Goal: Task Accomplishment & Management: Use online tool/utility

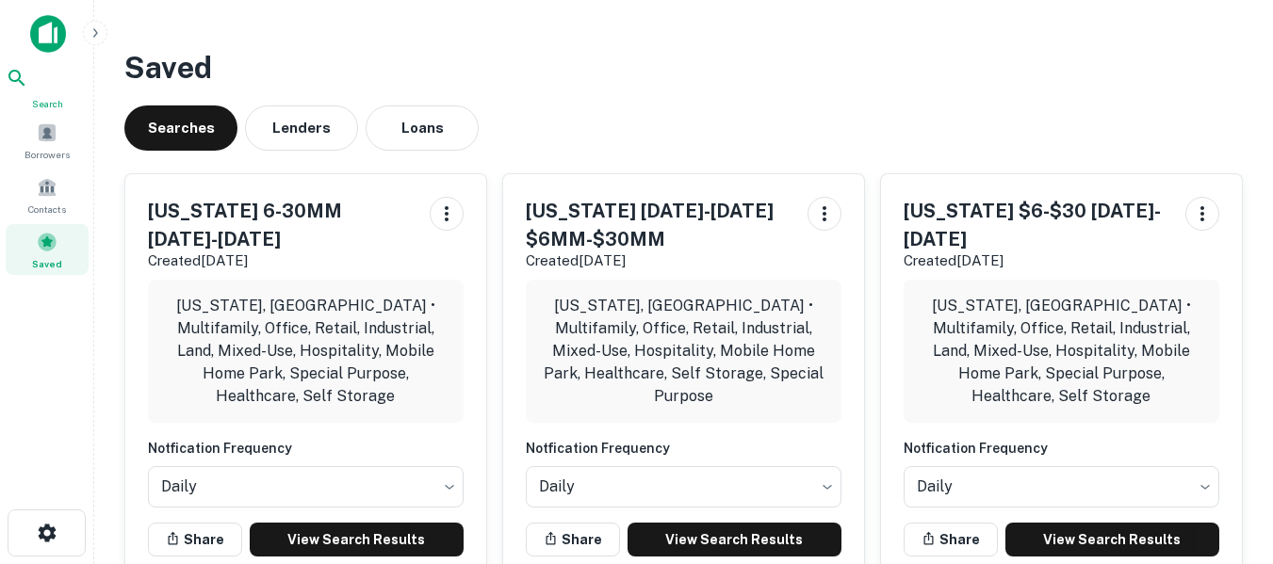
click at [28, 86] on icon at bounding box center [17, 78] width 23 height 23
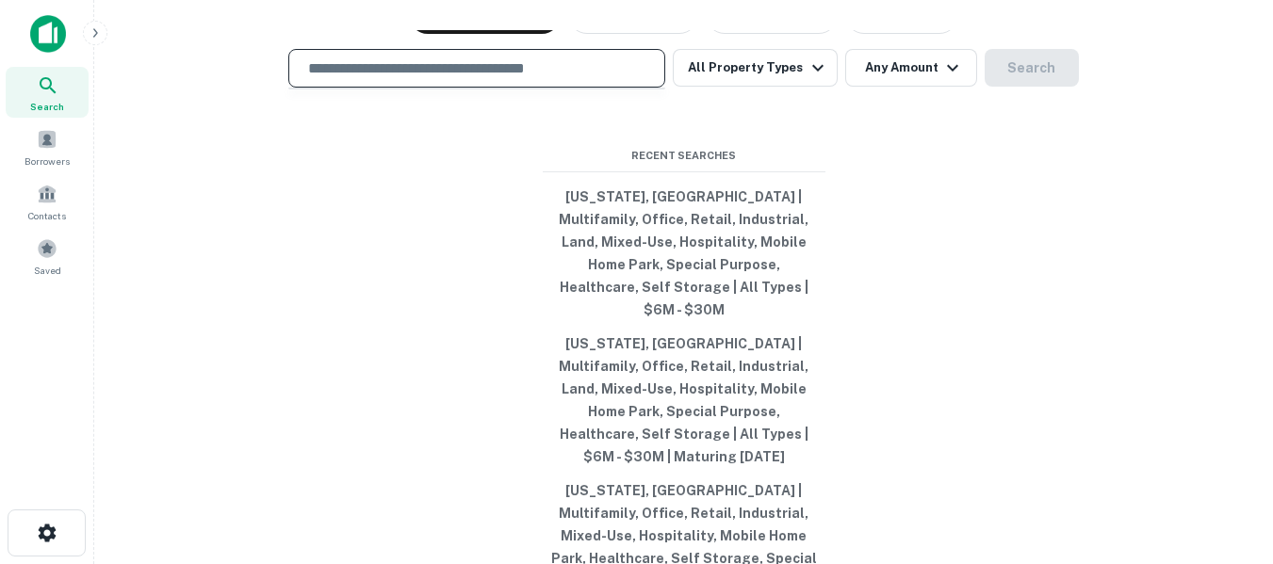
click at [375, 79] on input "text" at bounding box center [477, 68] width 360 height 22
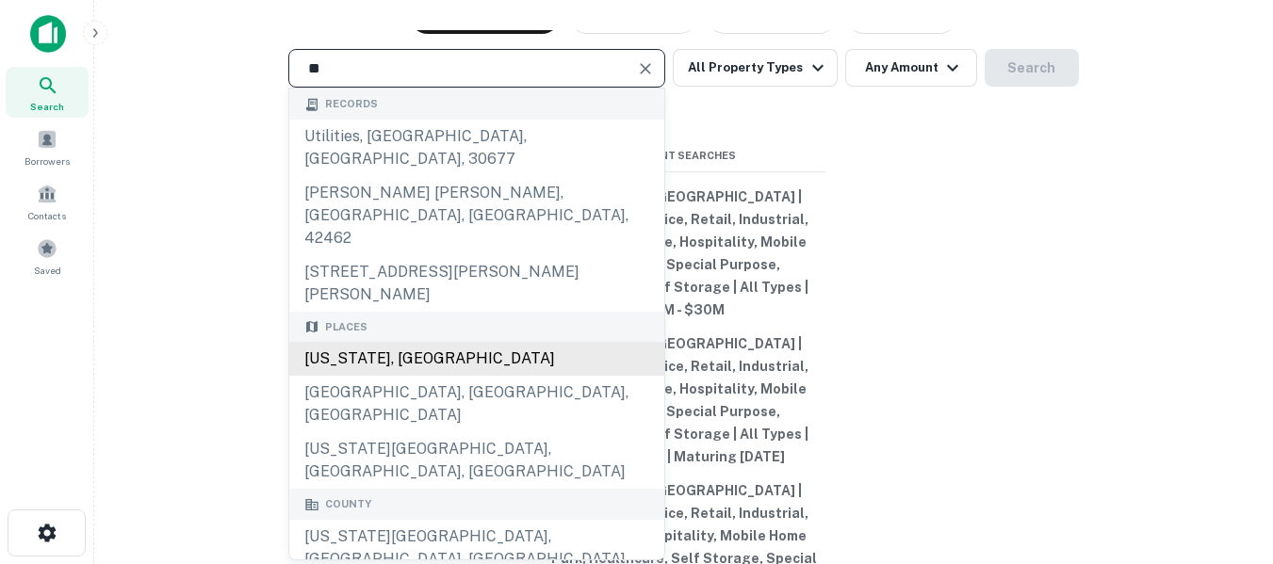
click at [393, 342] on div "[US_STATE], [GEOGRAPHIC_DATA]" at bounding box center [476, 359] width 375 height 34
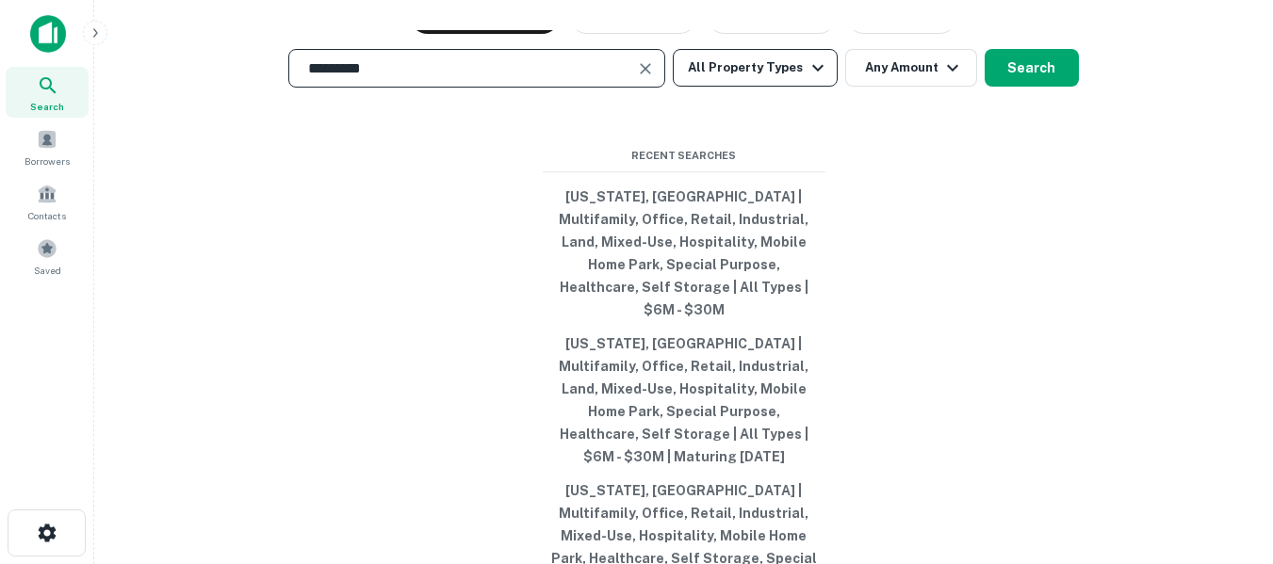
type input "*********"
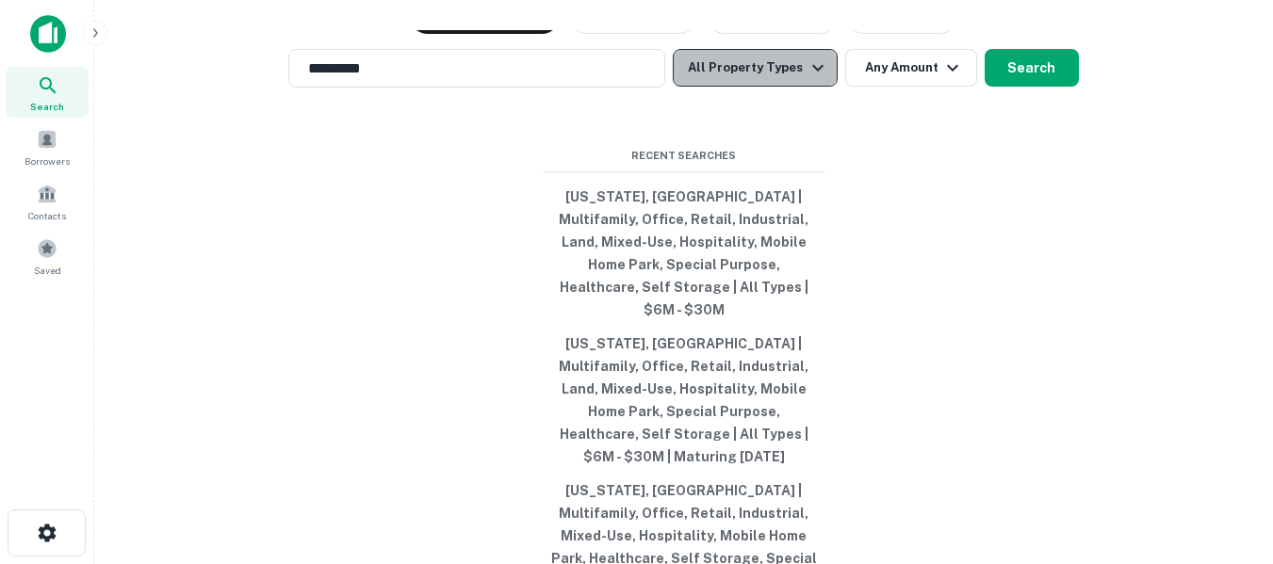
click at [801, 87] on button "All Property Types" at bounding box center [755, 68] width 164 height 38
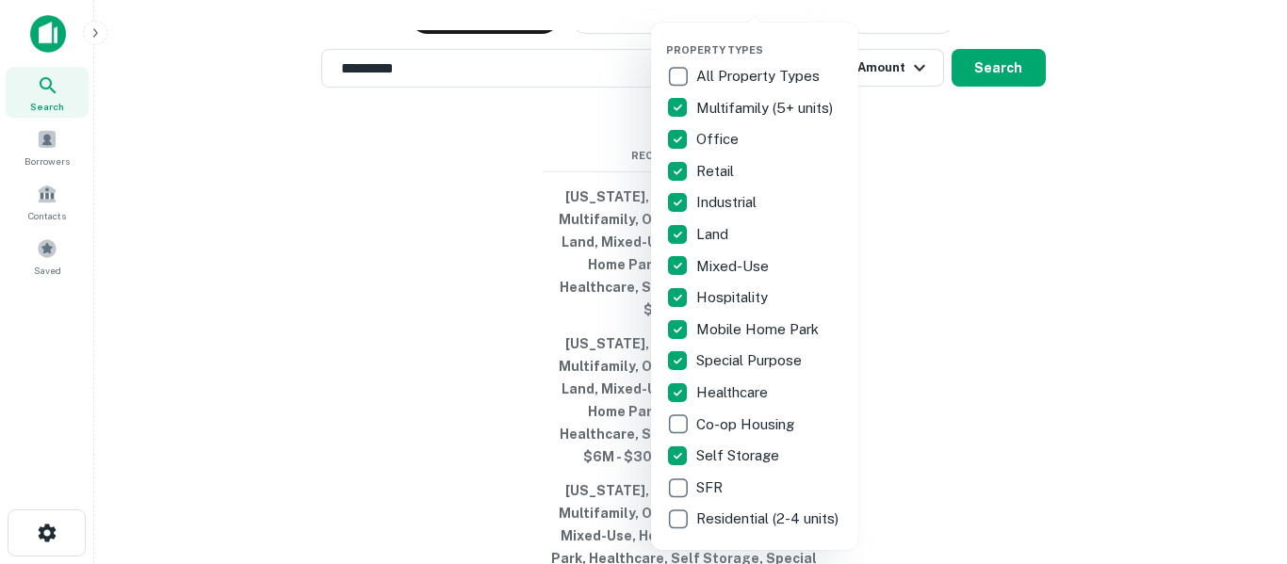
click at [933, 211] on div at bounding box center [643, 282] width 1287 height 564
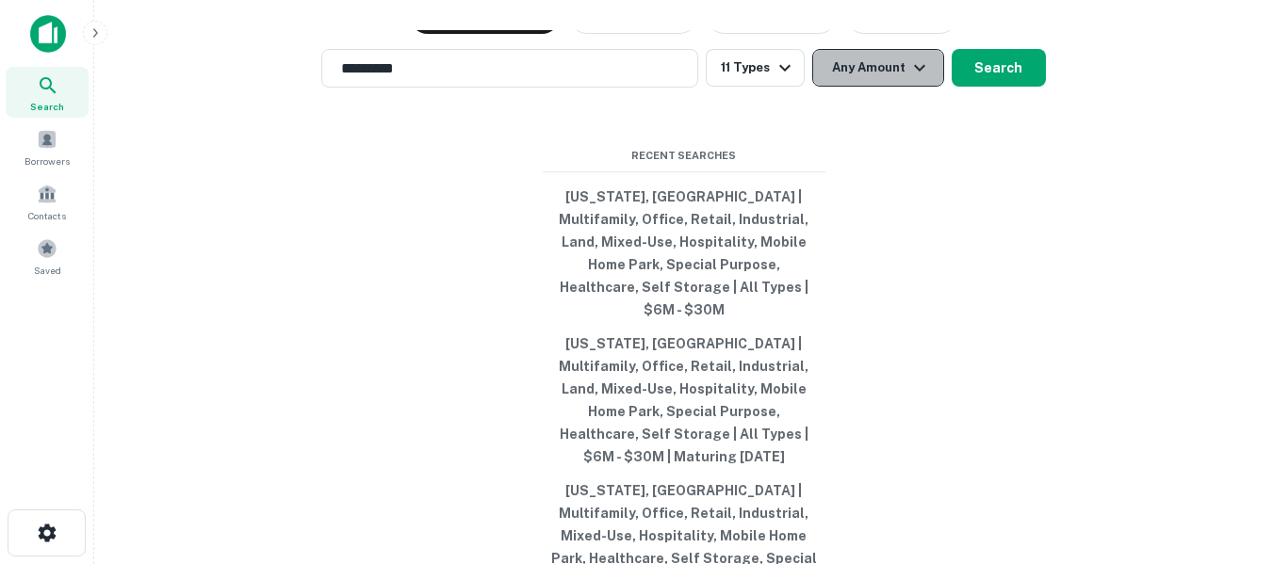
click at [909, 79] on icon "button" at bounding box center [919, 68] width 23 height 23
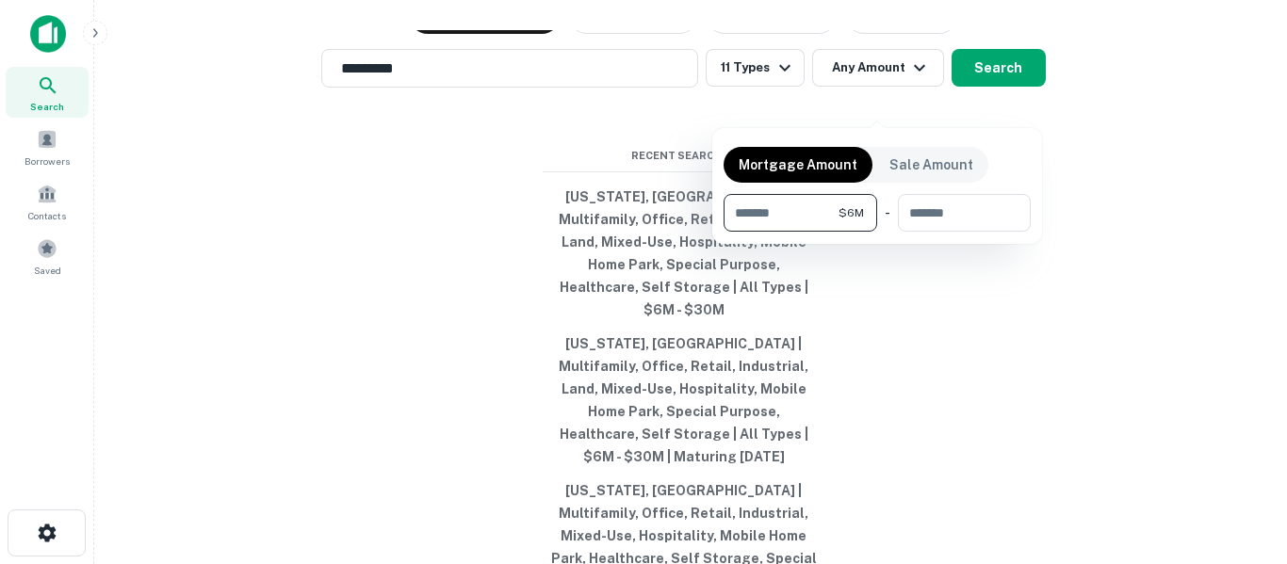
type input "*******"
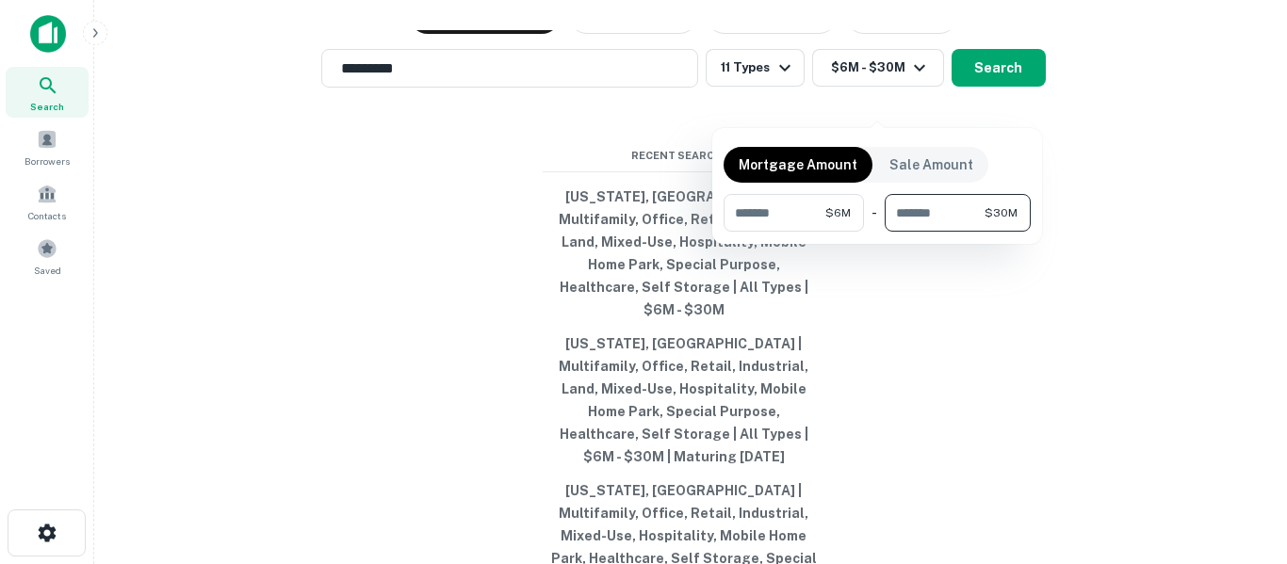
type input "********"
click at [932, 286] on div at bounding box center [643, 282] width 1287 height 564
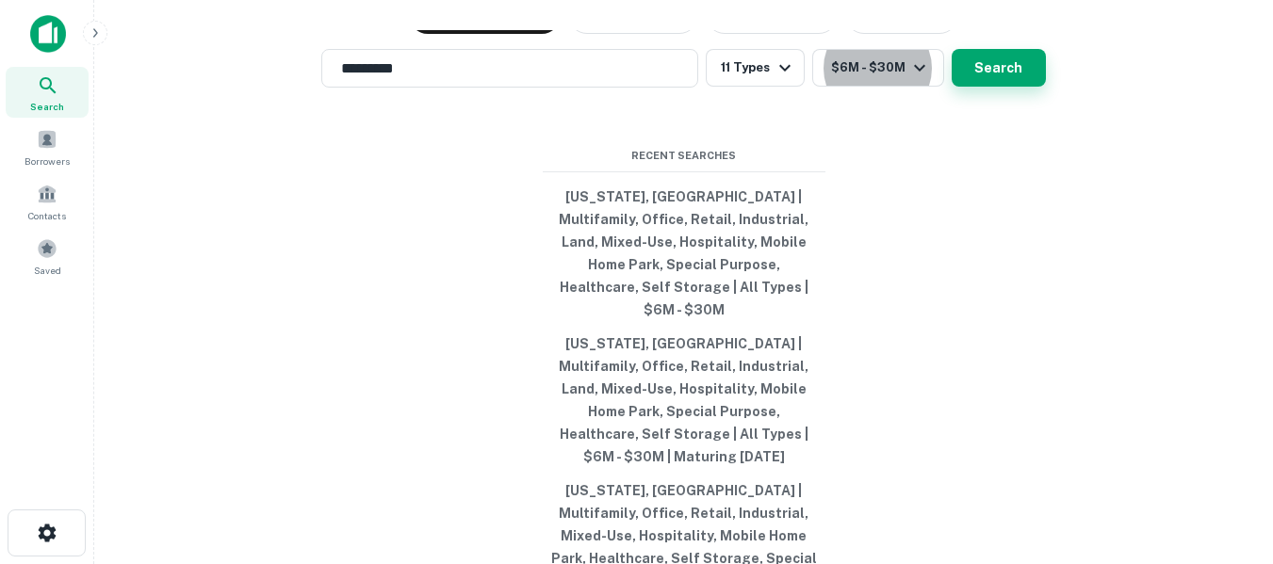
click at [992, 87] on button "Search" at bounding box center [999, 68] width 94 height 38
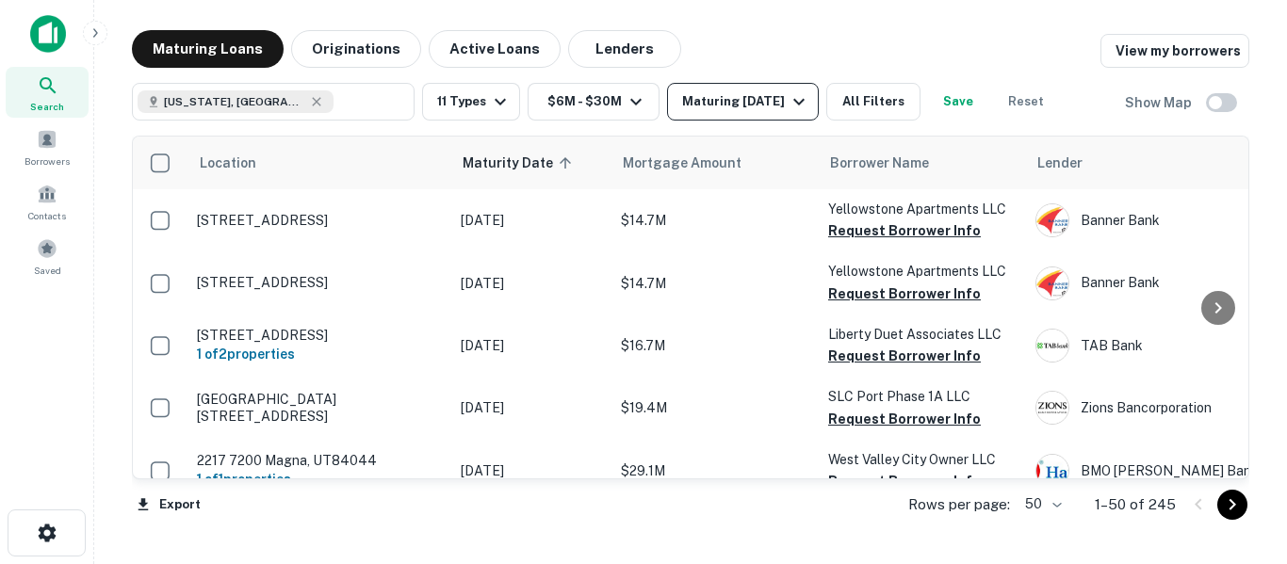
click at [757, 101] on div "Maturing [DATE]" at bounding box center [746, 101] width 128 height 23
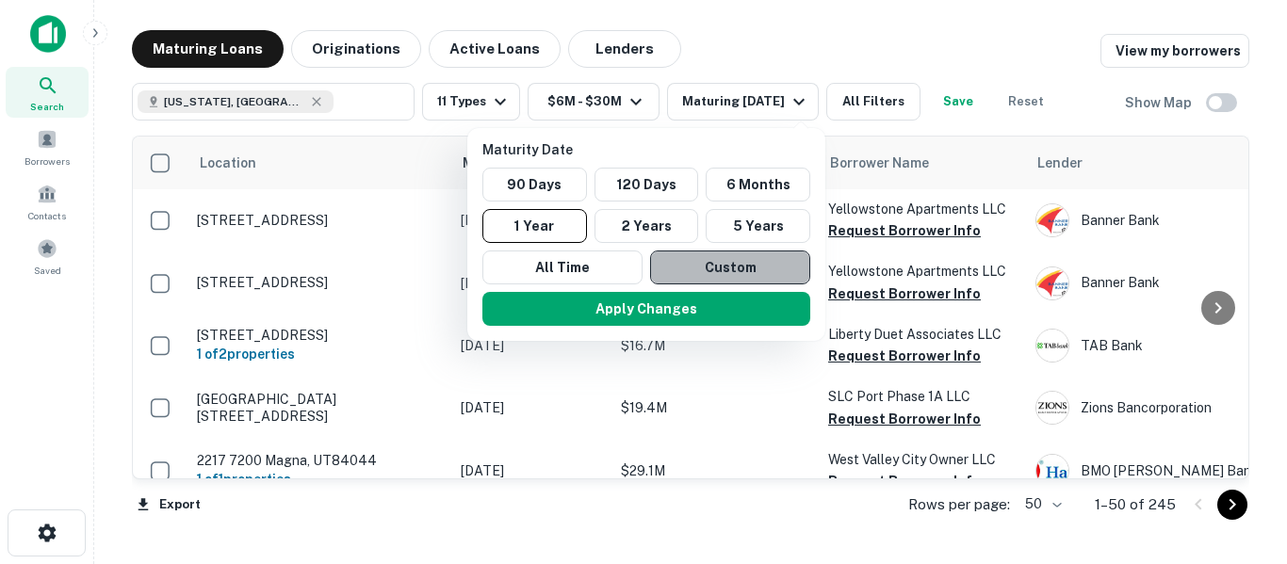
click at [711, 264] on button "Custom" at bounding box center [730, 268] width 160 height 34
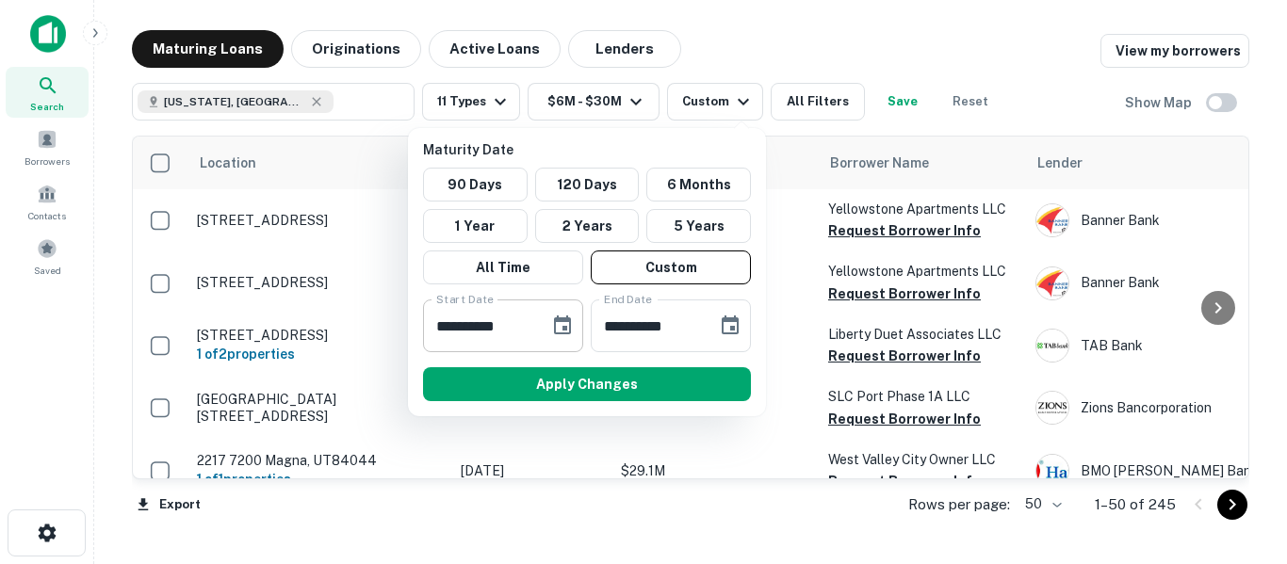
click at [486, 328] on input "**********" at bounding box center [479, 326] width 113 height 53
click at [439, 324] on input "**********" at bounding box center [479, 326] width 113 height 53
type input "**********"
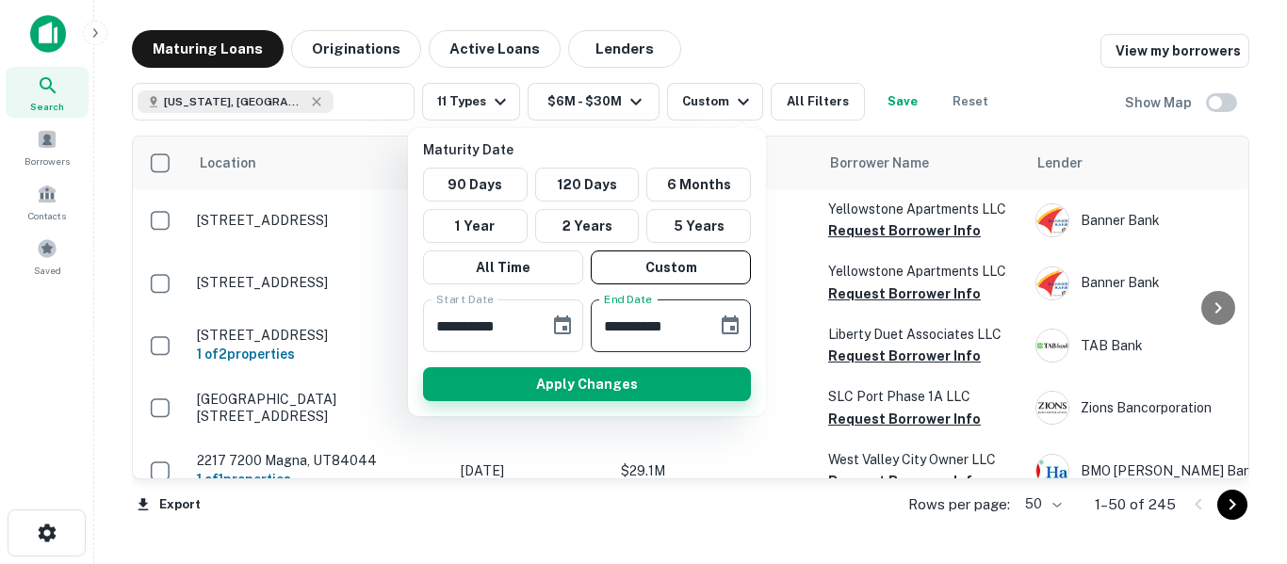
type input "**********"
click at [630, 383] on button "Apply Changes" at bounding box center [587, 384] width 328 height 34
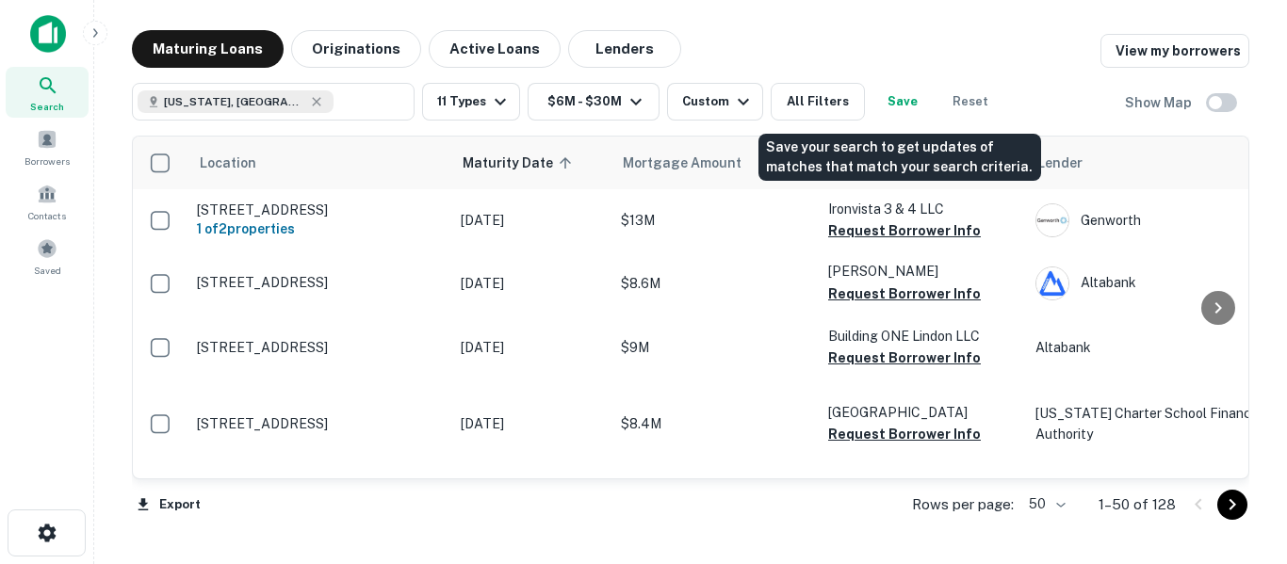
click at [899, 100] on button "Save" at bounding box center [902, 102] width 60 height 38
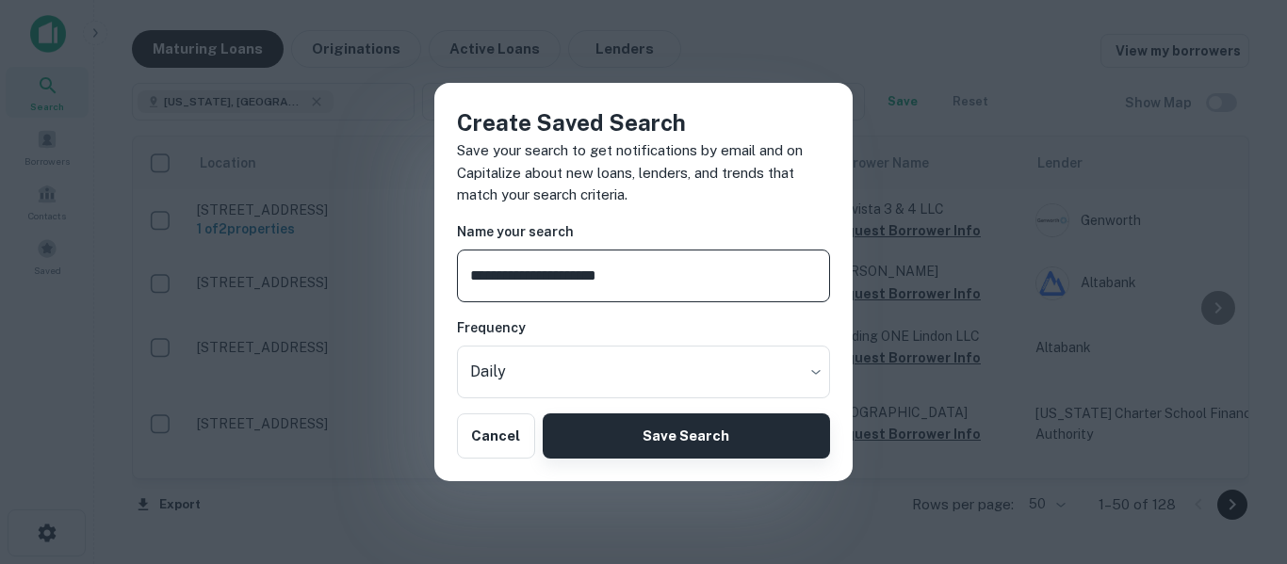
type input "**********"
click at [671, 432] on button "Save Search" at bounding box center [686, 436] width 287 height 45
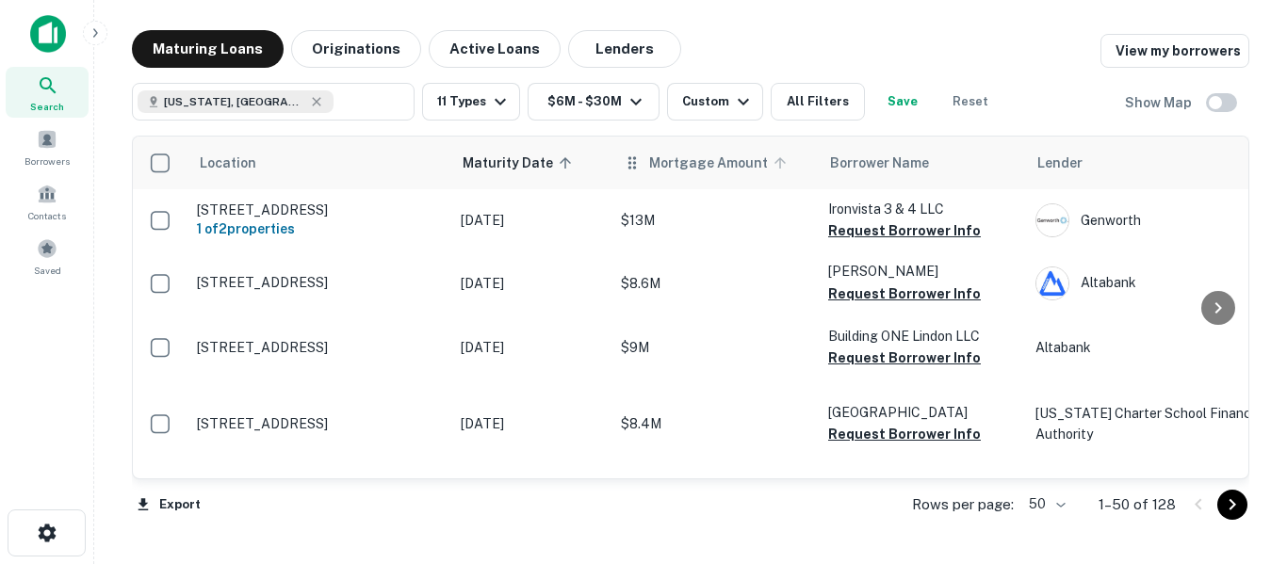
click at [673, 162] on span "Mortgage Amount" at bounding box center [720, 163] width 143 height 23
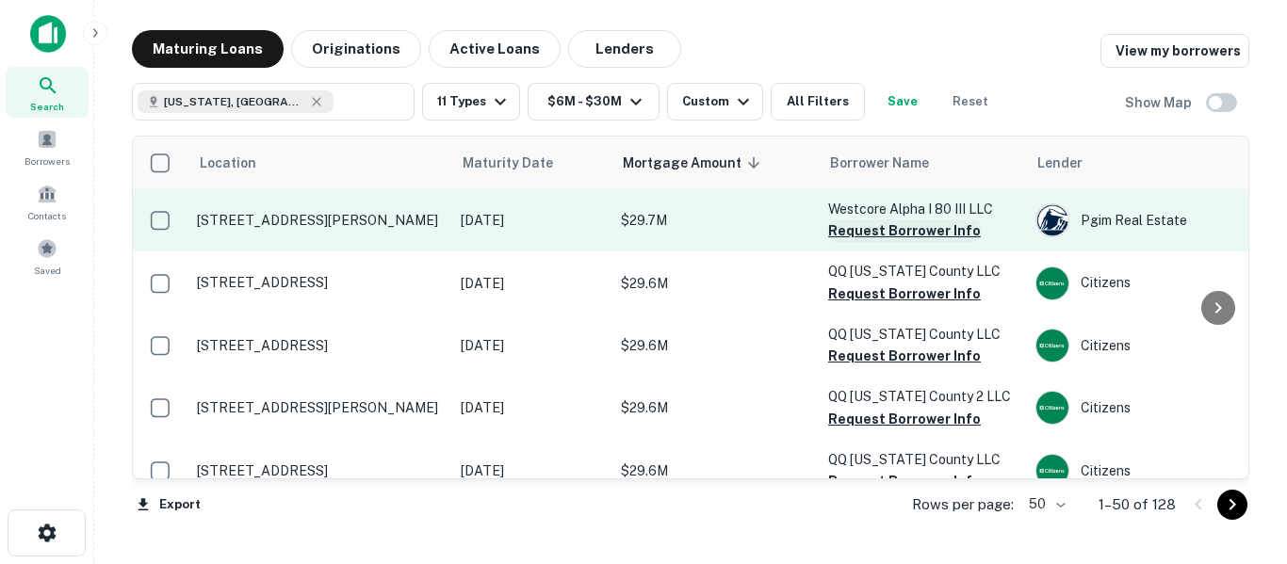
click at [903, 226] on button "Request Borrower Info" at bounding box center [904, 231] width 153 height 23
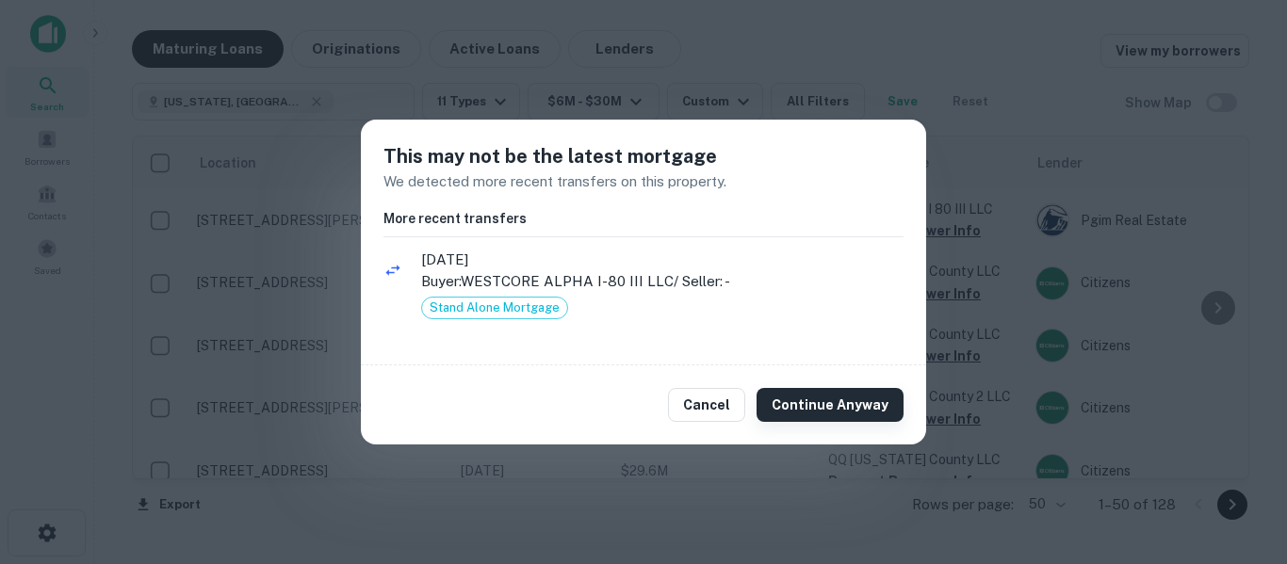
click at [838, 403] on button "Continue Anyway" at bounding box center [829, 405] width 147 height 34
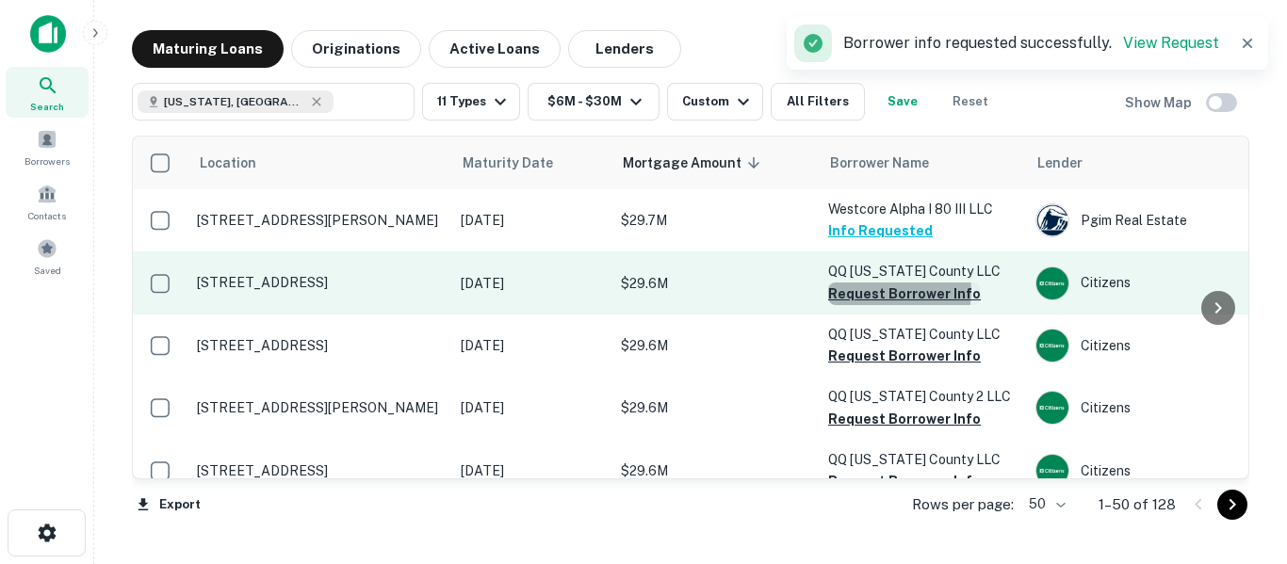
click at [897, 292] on button "Request Borrower Info" at bounding box center [904, 294] width 153 height 23
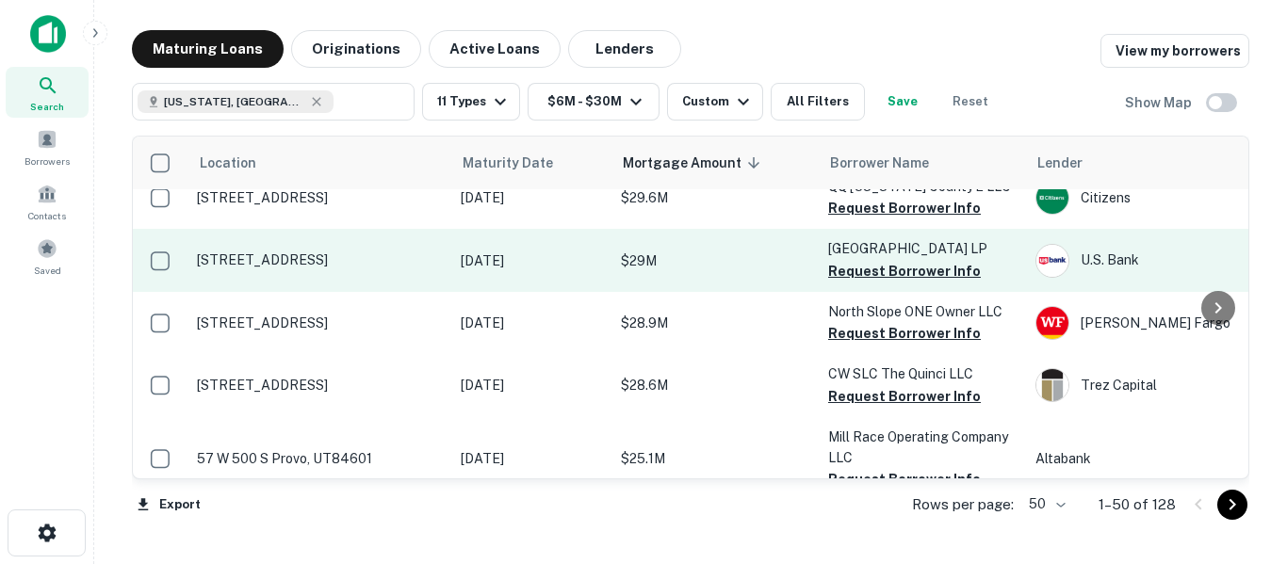
scroll to position [534, 0]
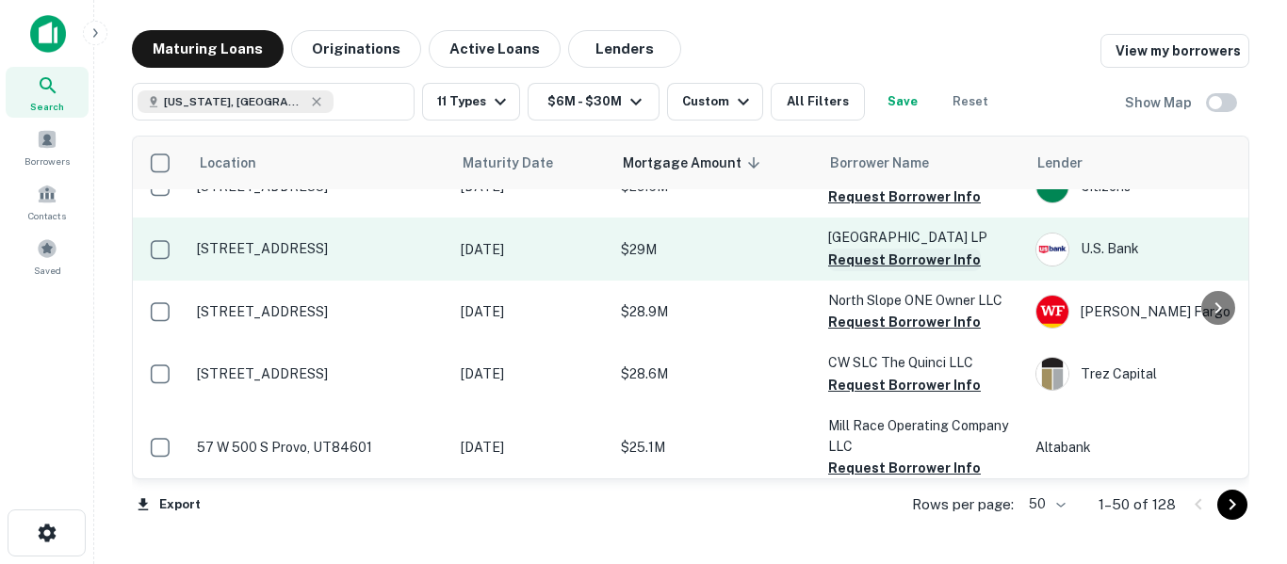
click at [897, 262] on button "Request Borrower Info" at bounding box center [904, 260] width 153 height 23
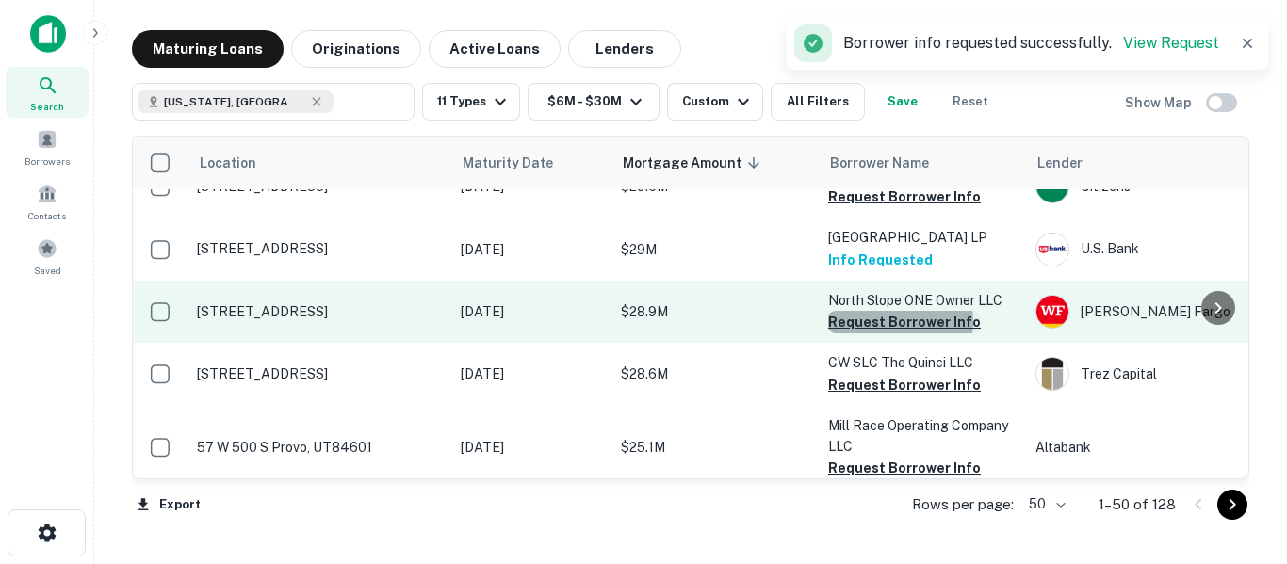
click at [900, 321] on button "Request Borrower Info" at bounding box center [904, 322] width 153 height 23
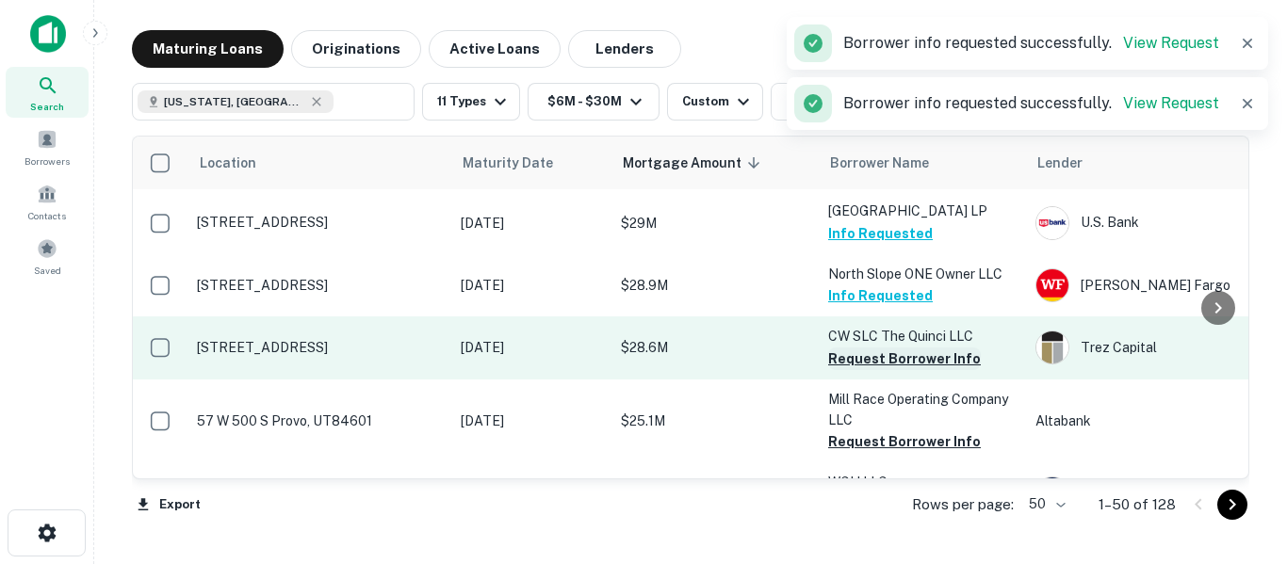
scroll to position [659, 0]
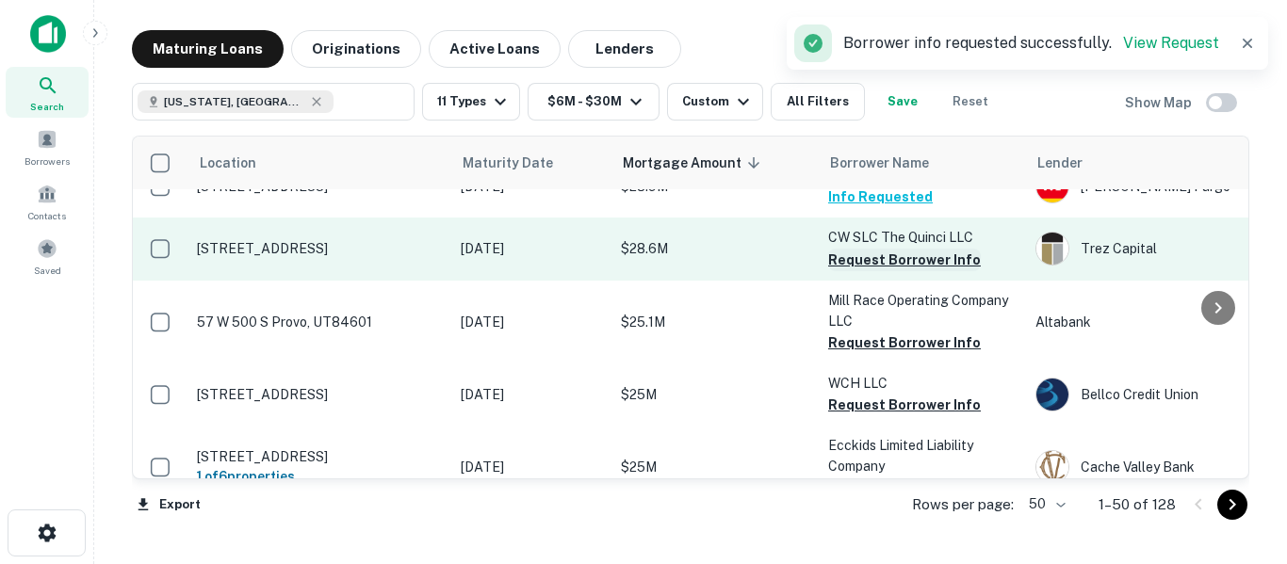
click at [896, 254] on button "Request Borrower Info" at bounding box center [904, 260] width 153 height 23
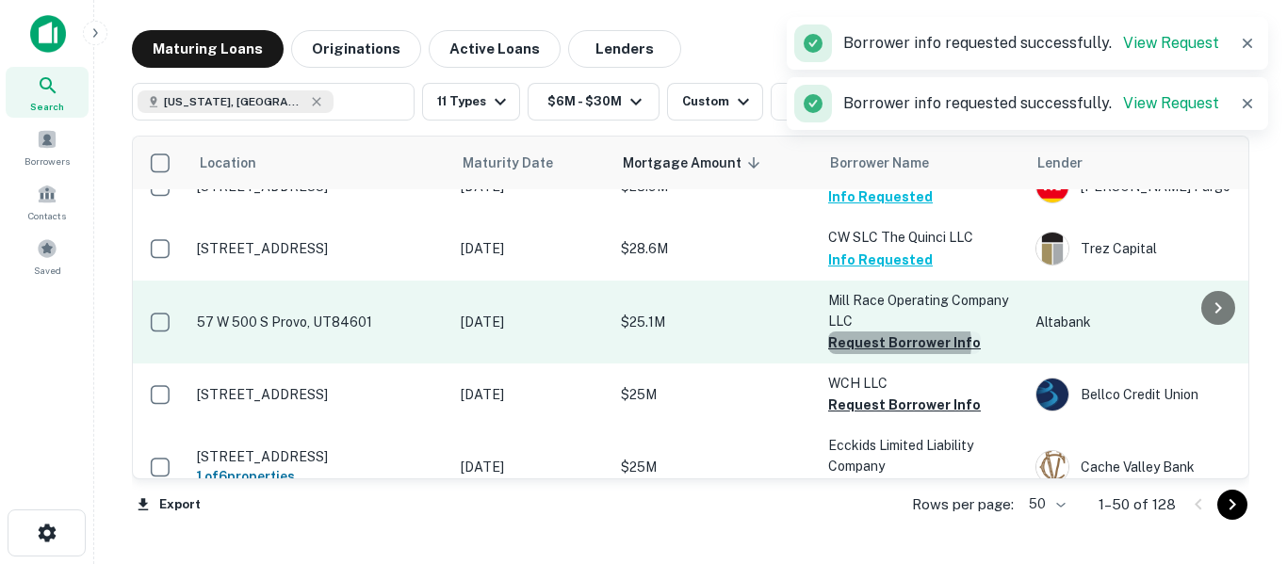
click at [897, 344] on button "Request Borrower Info" at bounding box center [904, 343] width 153 height 23
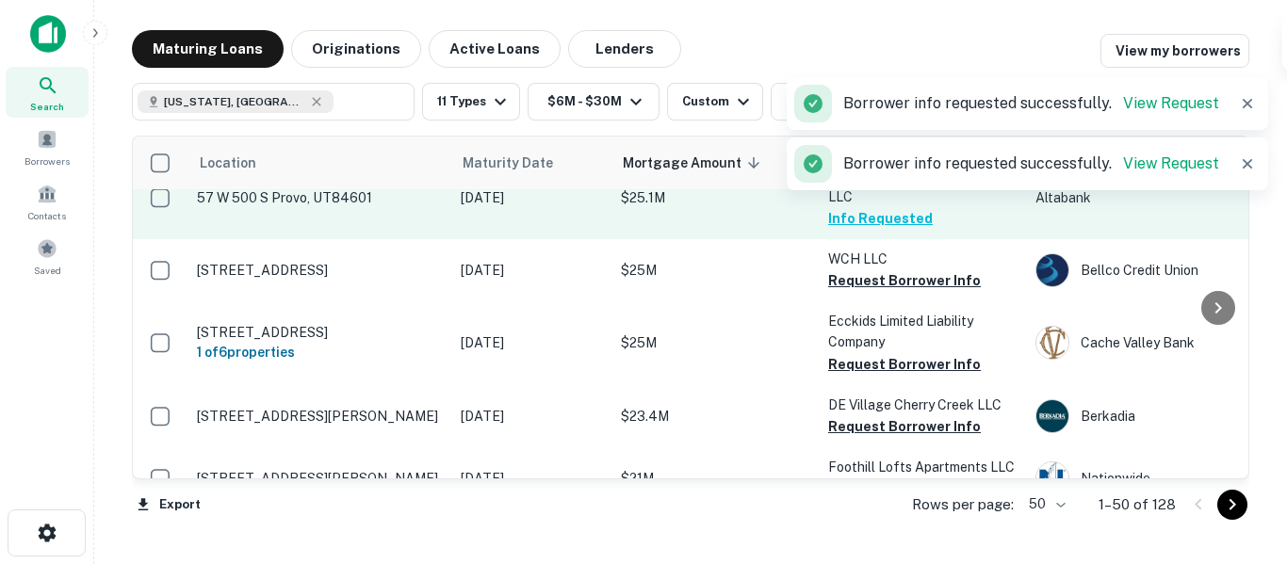
scroll to position [785, 0]
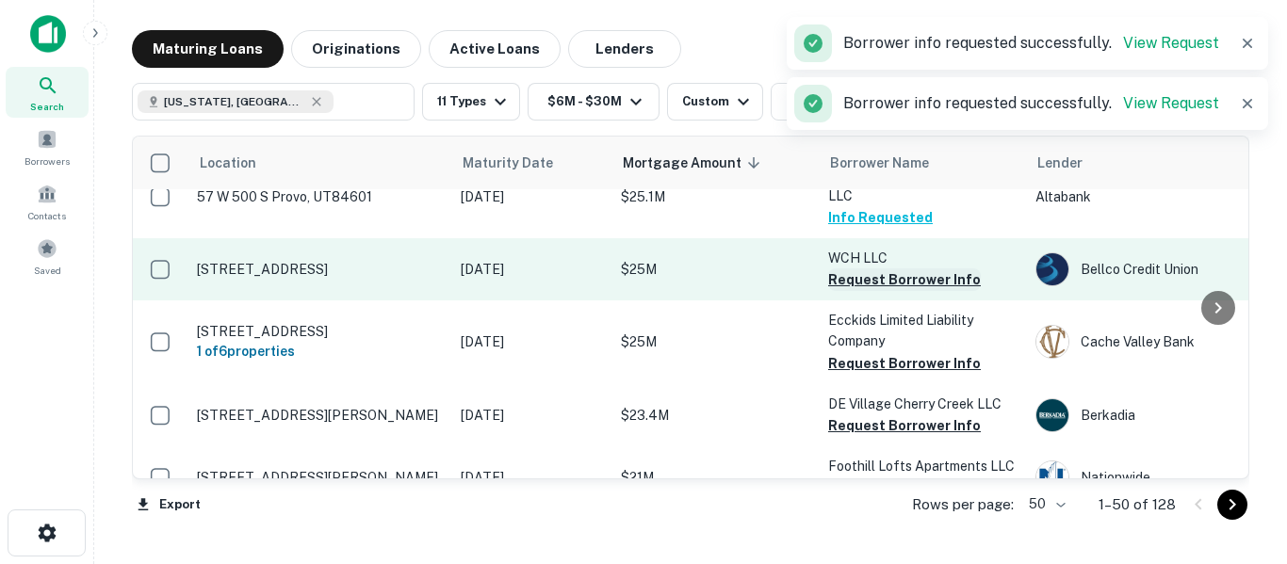
click at [894, 277] on button "Request Borrower Info" at bounding box center [904, 279] width 153 height 23
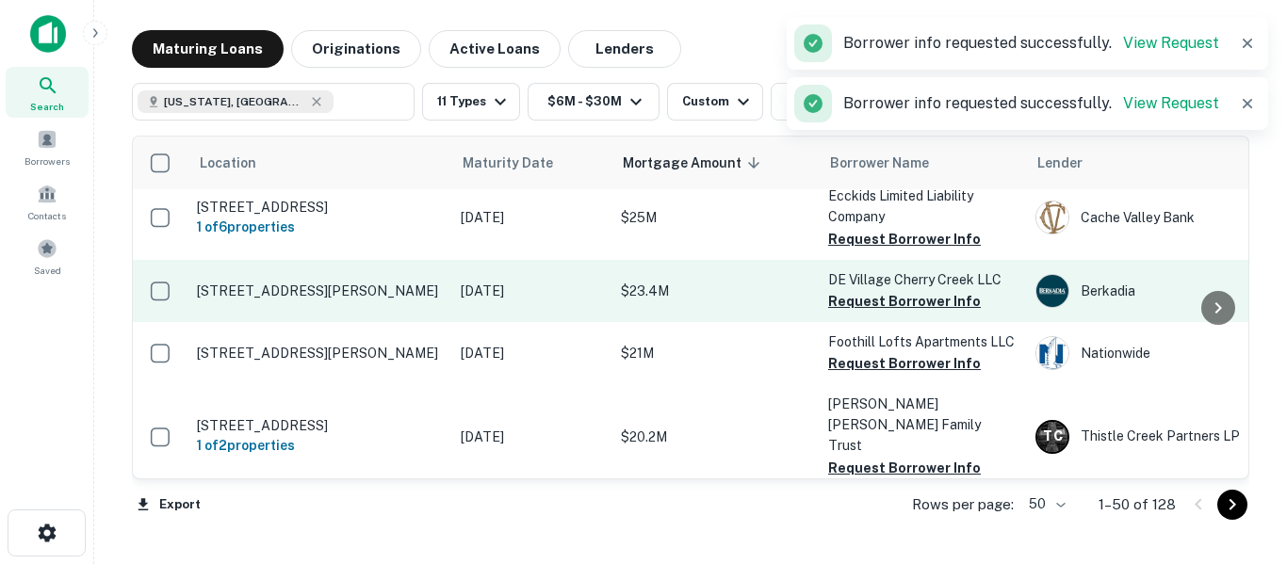
scroll to position [911, 0]
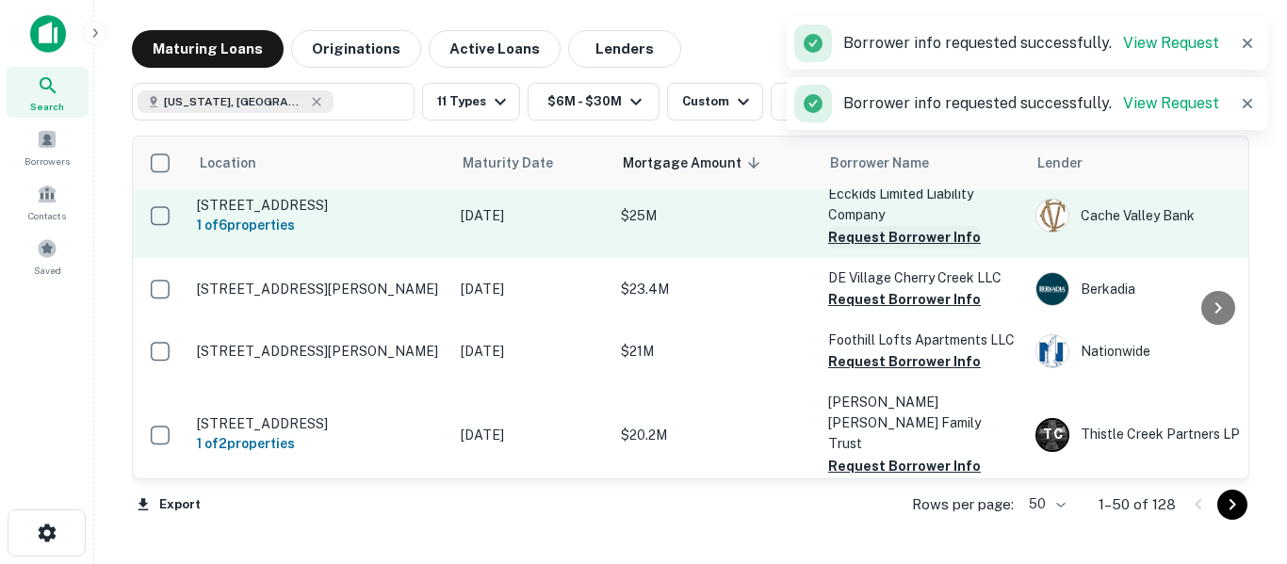
click at [892, 237] on button "Request Borrower Info" at bounding box center [904, 237] width 153 height 23
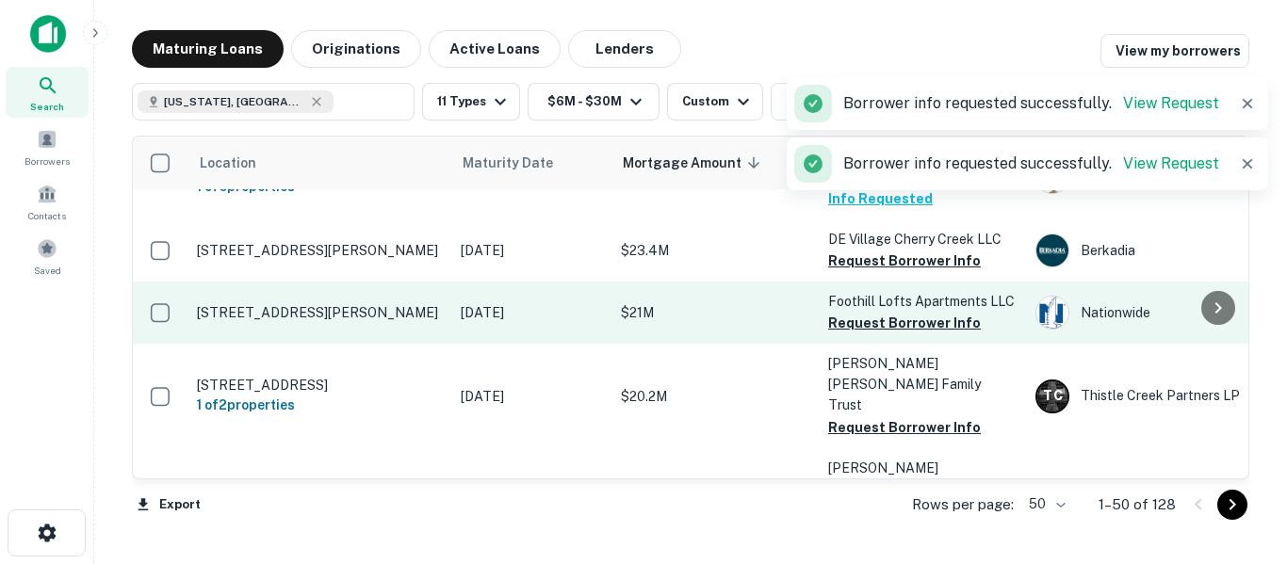
scroll to position [973, 0]
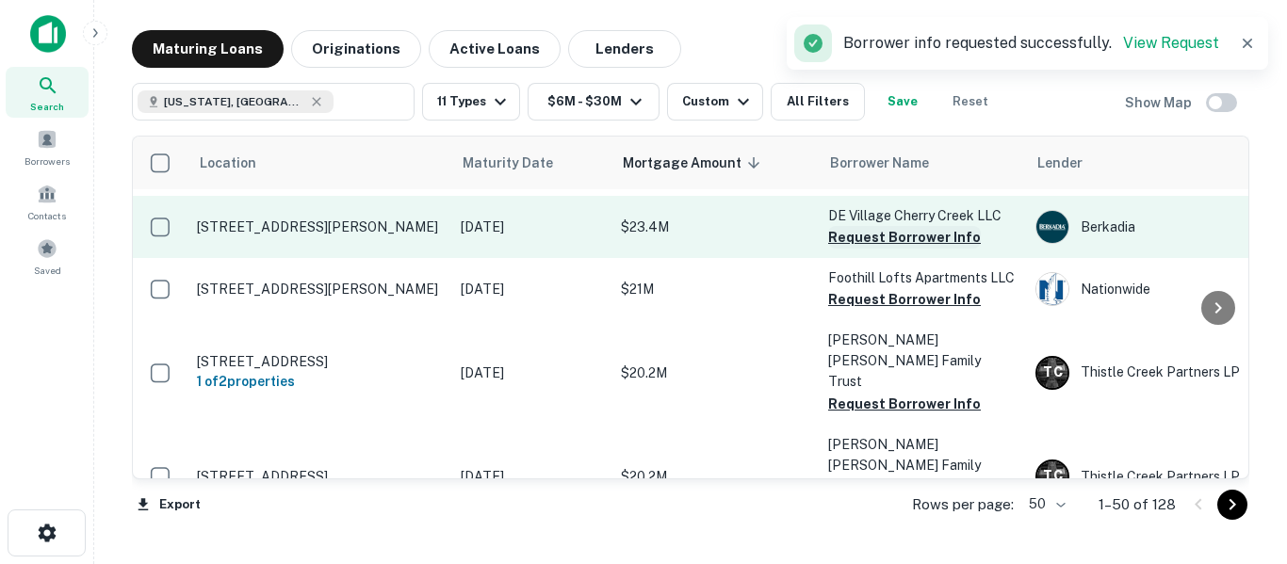
click at [898, 236] on button "Request Borrower Info" at bounding box center [904, 237] width 153 height 23
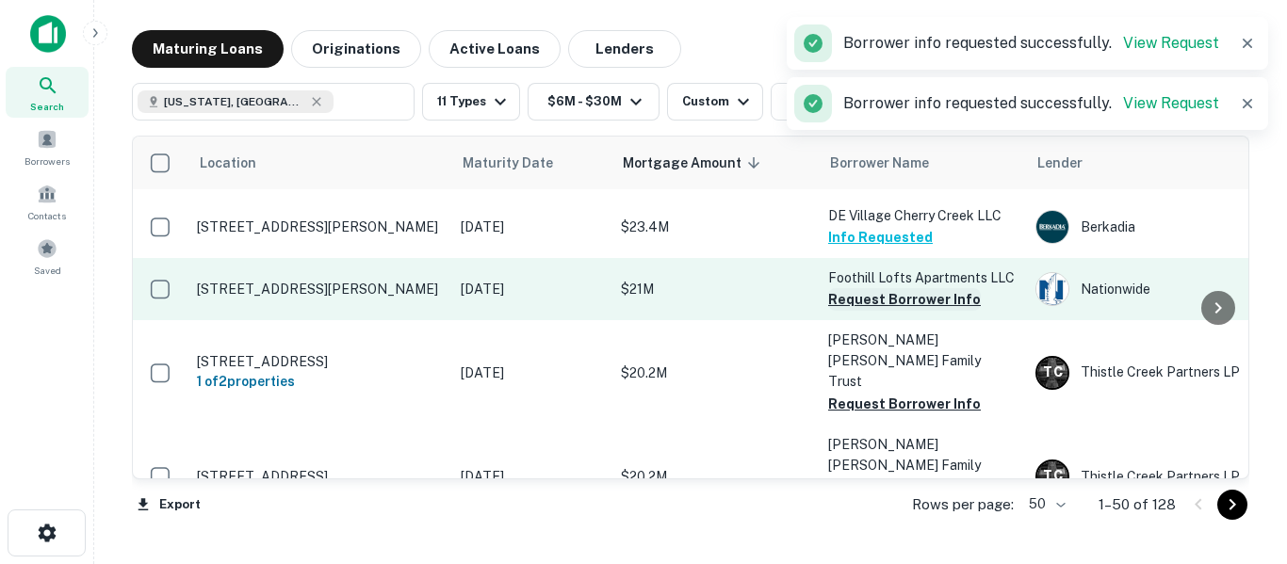
click at [883, 297] on button "Request Borrower Info" at bounding box center [904, 299] width 153 height 23
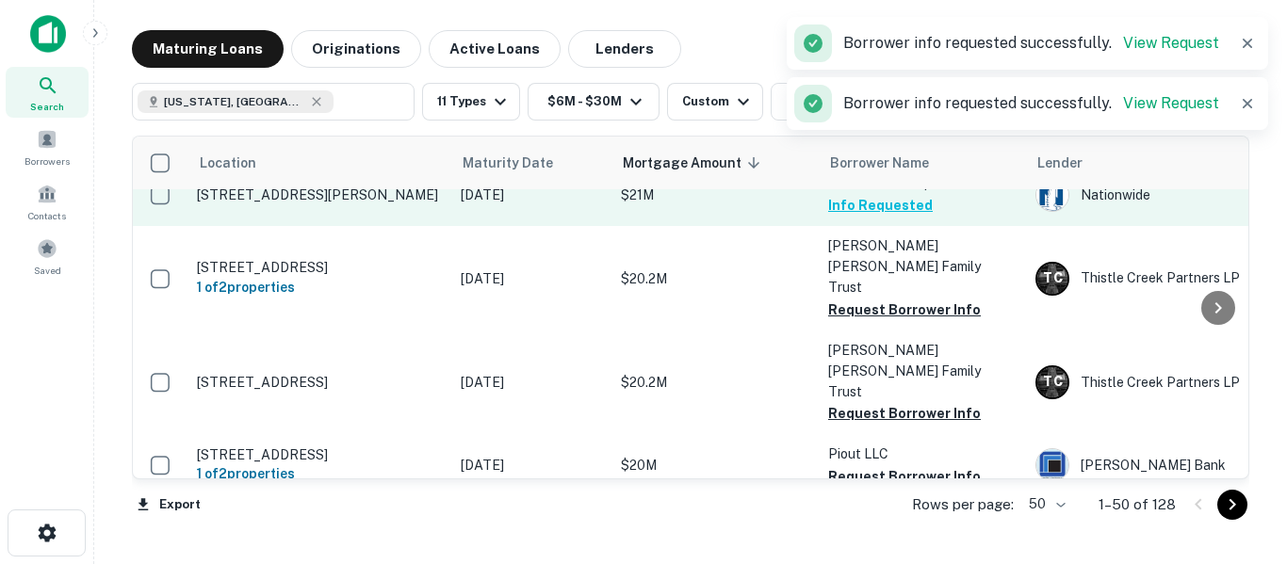
scroll to position [1099, 0]
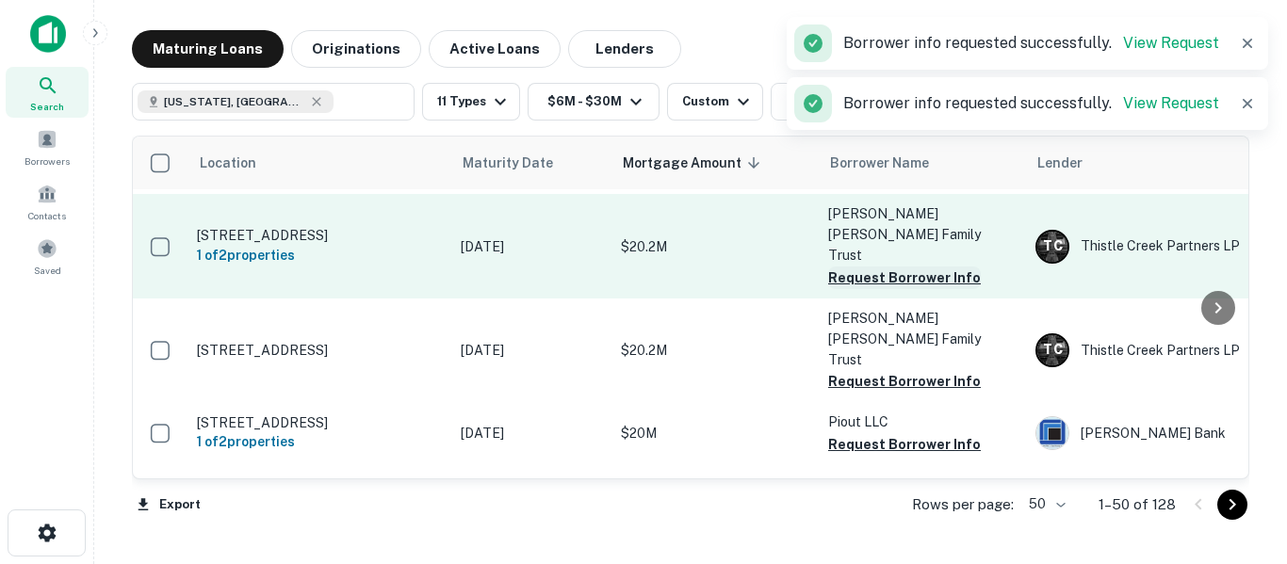
click at [891, 267] on button "Request Borrower Info" at bounding box center [904, 278] width 153 height 23
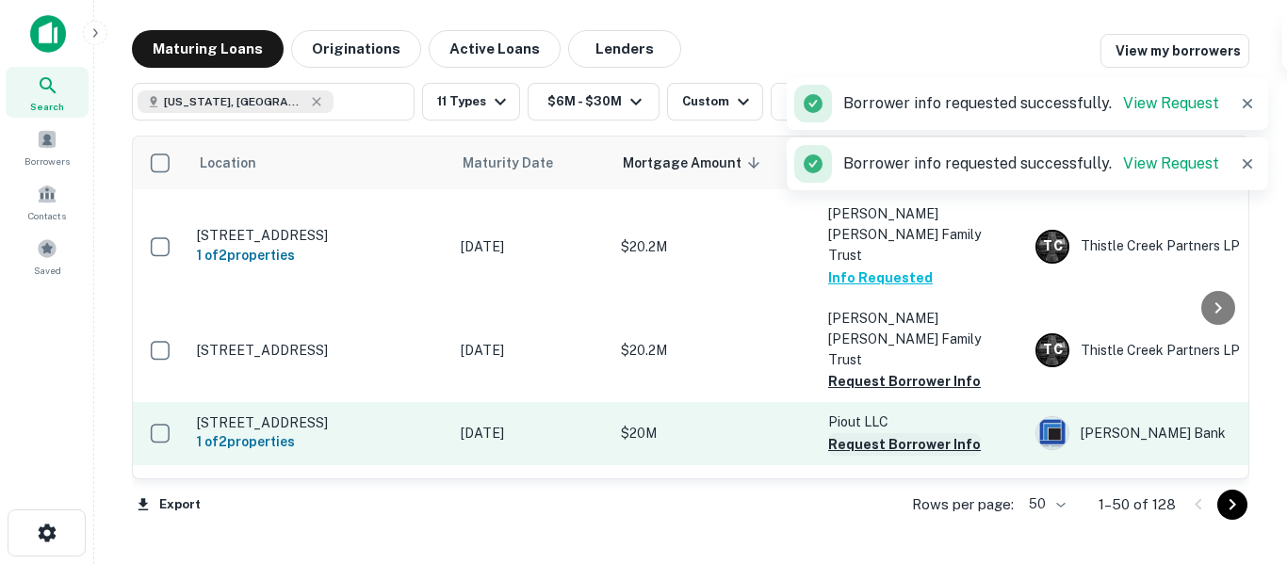
scroll to position [1194, 0]
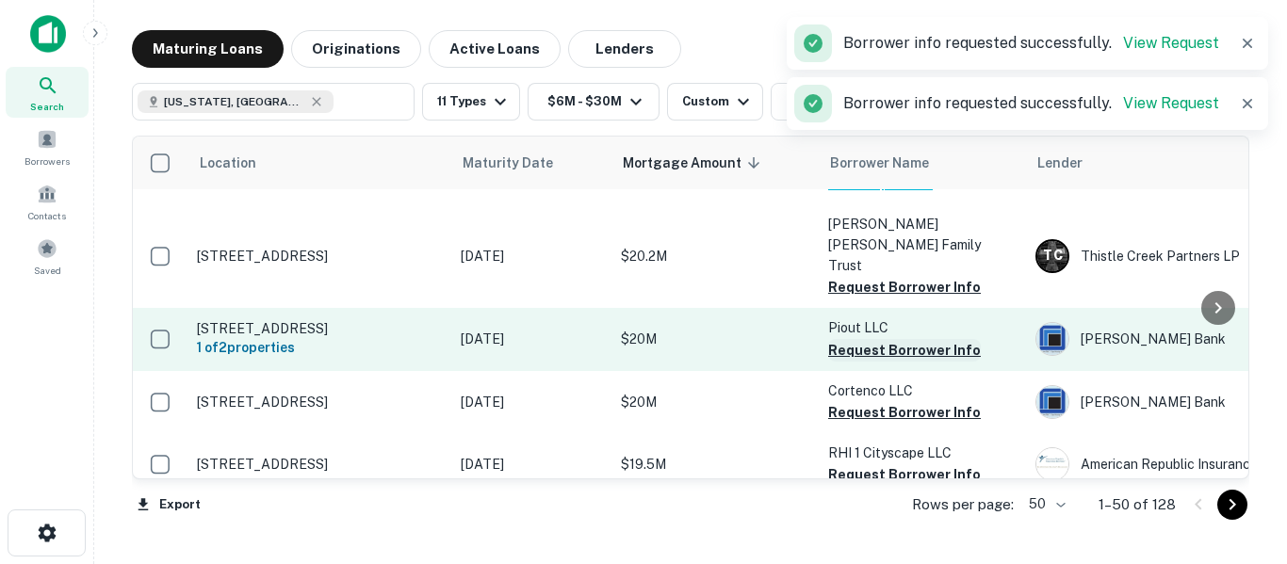
click at [896, 339] on button "Request Borrower Info" at bounding box center [904, 350] width 153 height 23
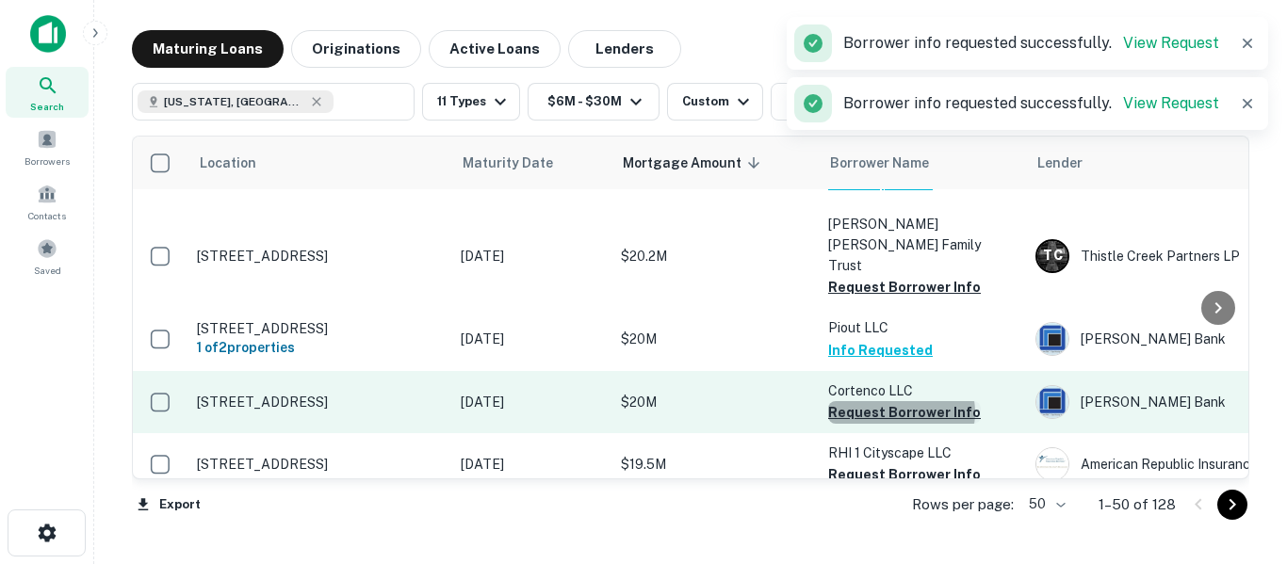
click at [901, 401] on button "Request Borrower Info" at bounding box center [904, 412] width 153 height 23
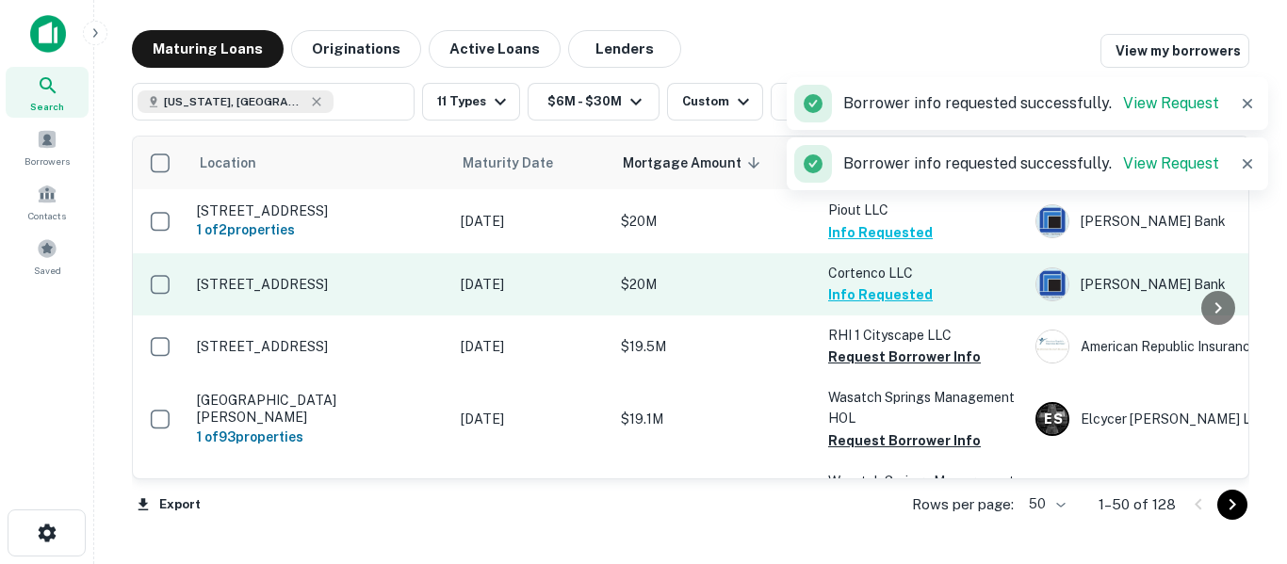
scroll to position [1319, 0]
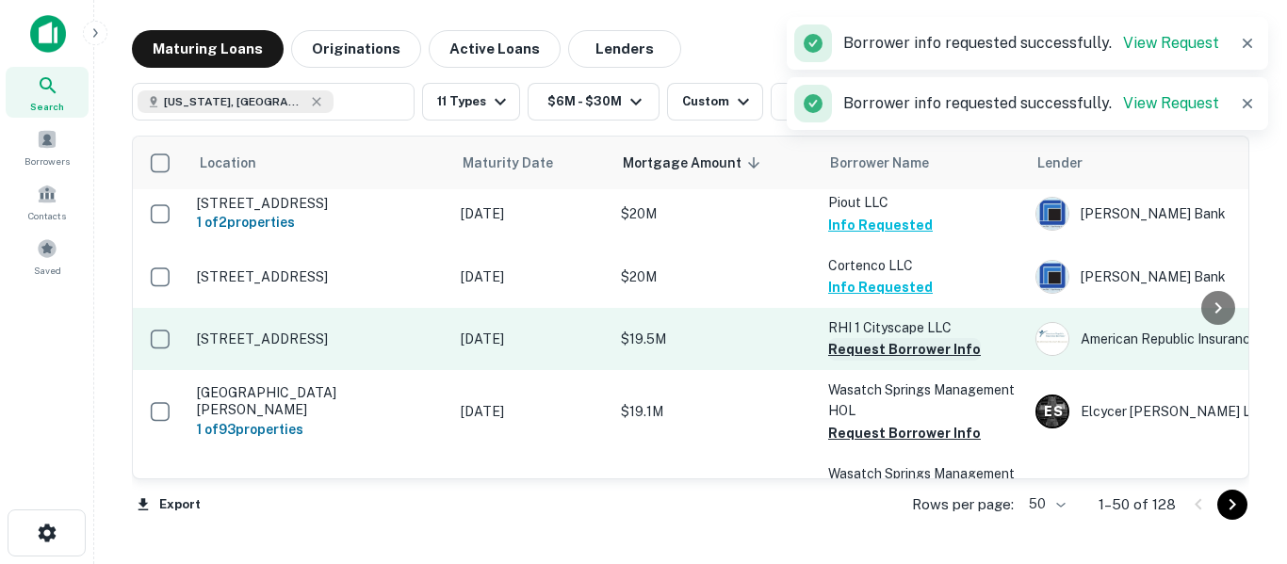
click at [889, 338] on button "Request Borrower Info" at bounding box center [904, 349] width 153 height 23
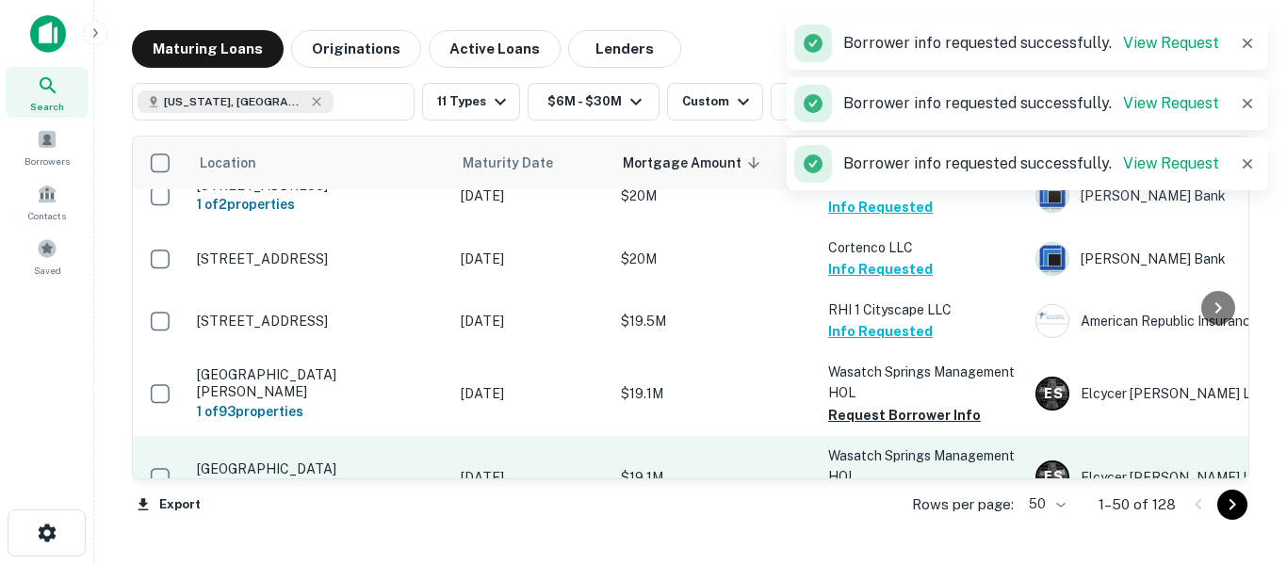
scroll to position [1413, 0]
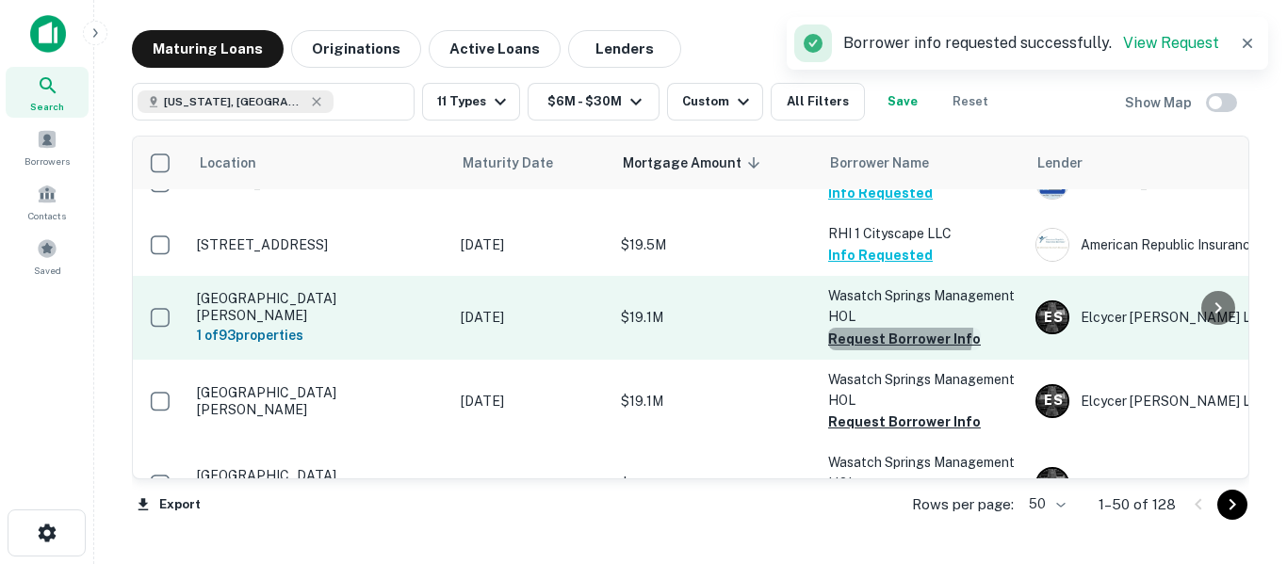
click at [895, 328] on button "Request Borrower Info" at bounding box center [904, 339] width 153 height 23
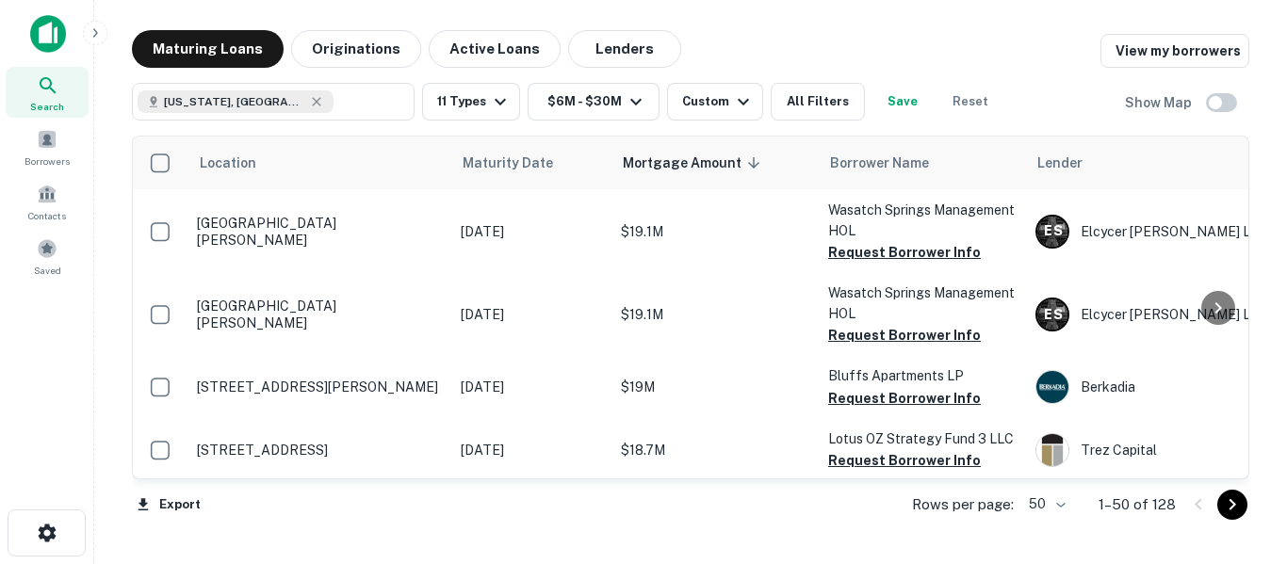
scroll to position [2701, 0]
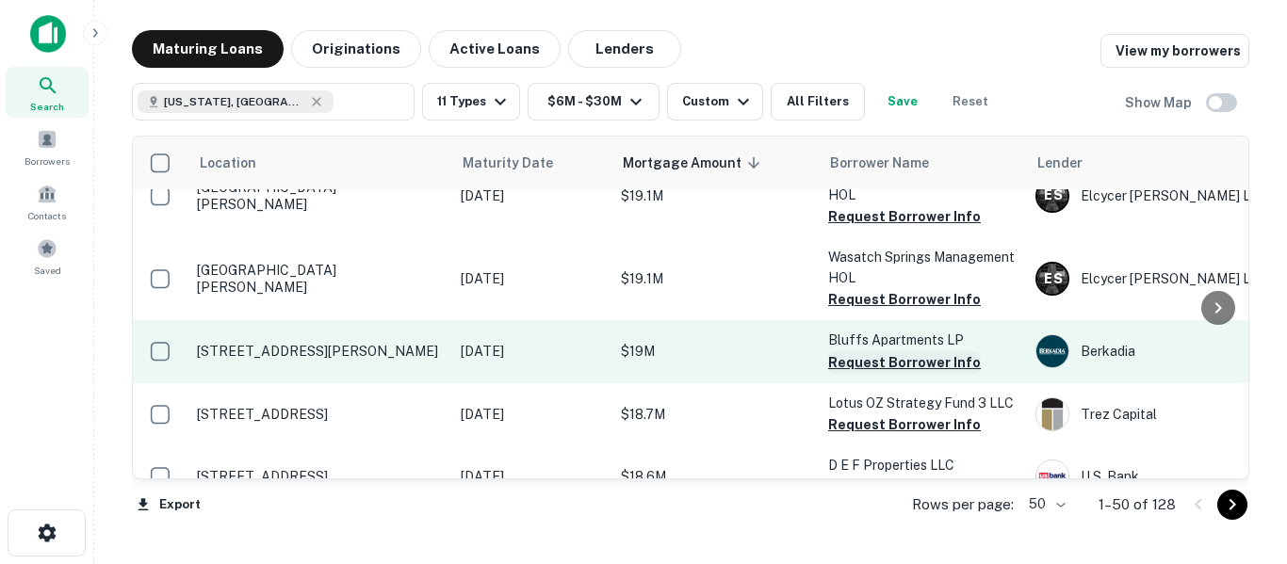
click at [887, 351] on button "Request Borrower Info" at bounding box center [904, 362] width 153 height 23
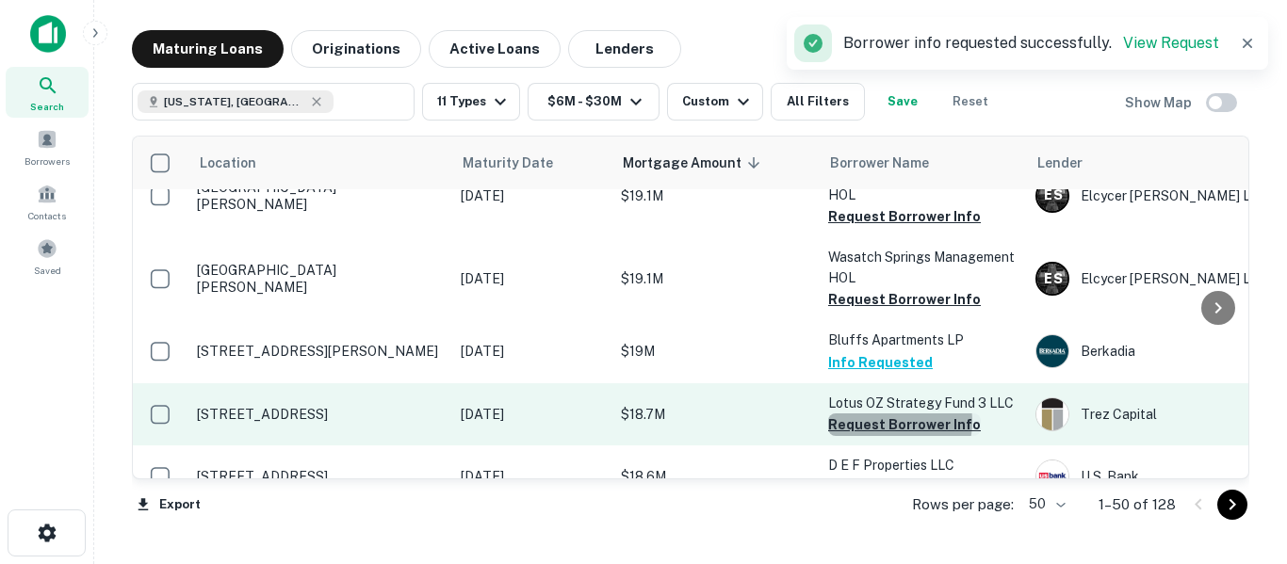
click at [894, 414] on button "Request Borrower Info" at bounding box center [904, 425] width 153 height 23
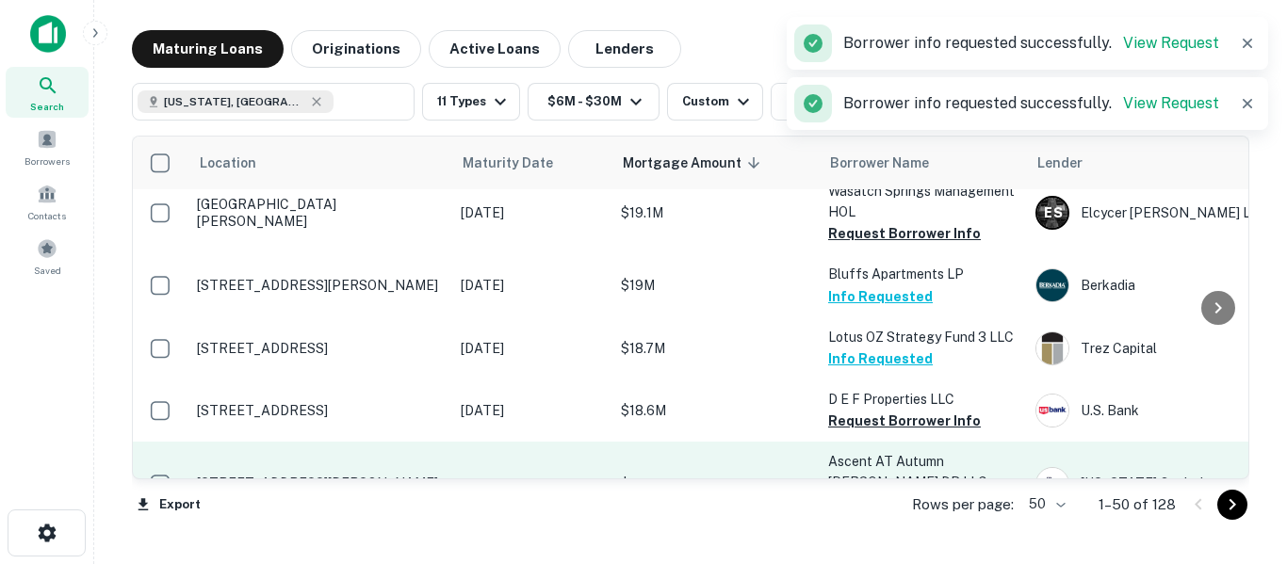
scroll to position [2826, 0]
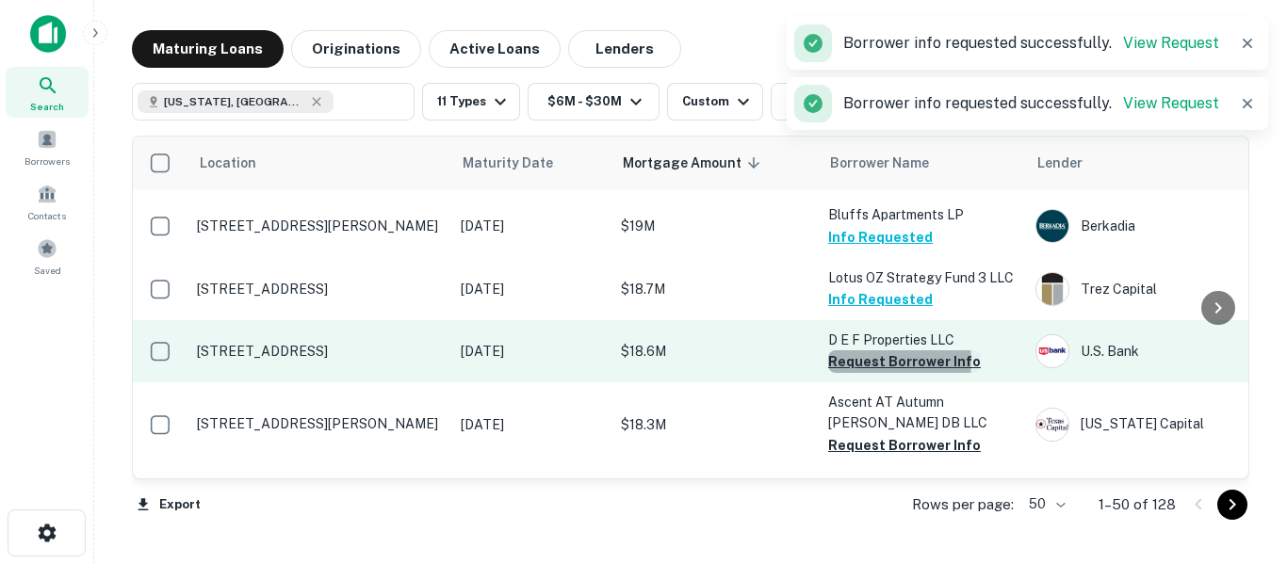
click at [883, 350] on button "Request Borrower Info" at bounding box center [904, 361] width 153 height 23
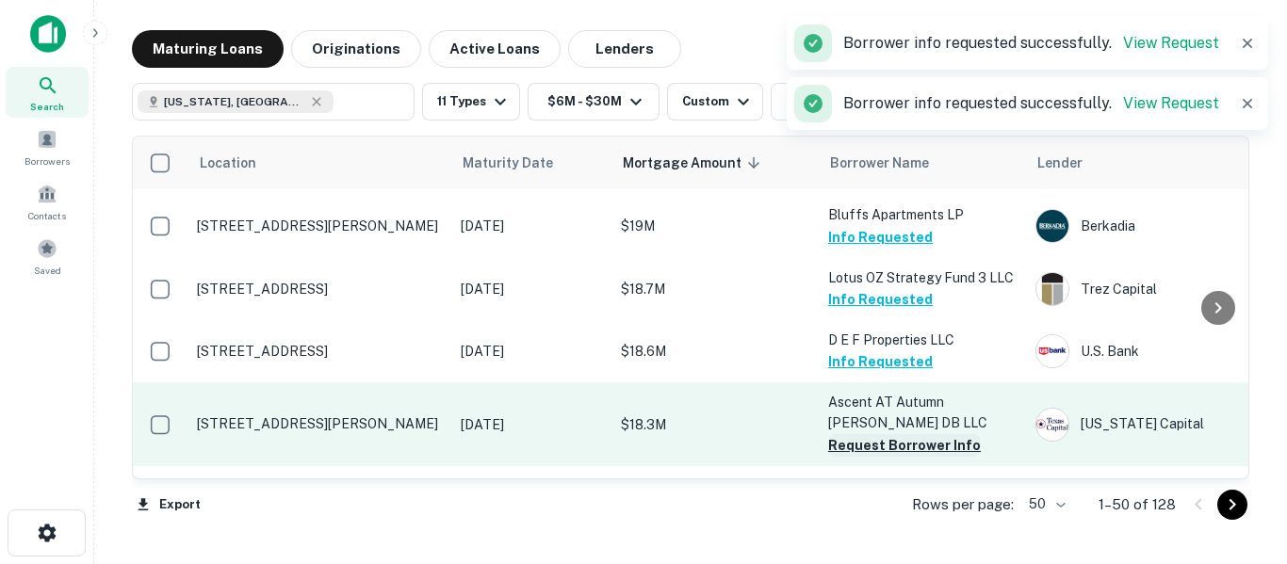
click at [901, 434] on button "Request Borrower Info" at bounding box center [904, 445] width 153 height 23
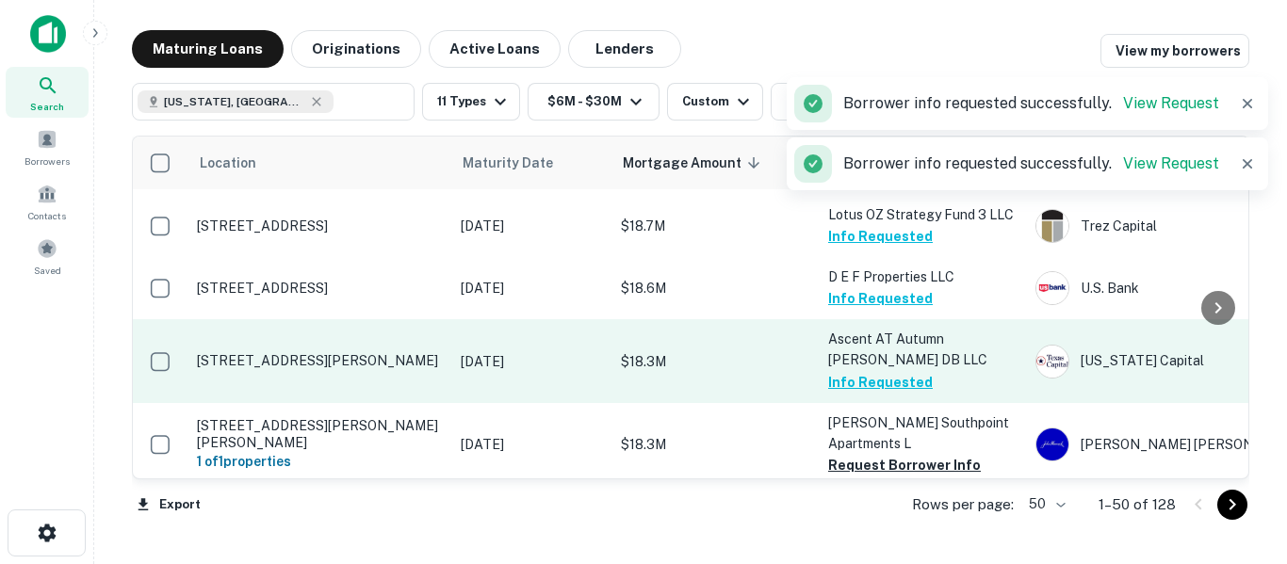
scroll to position [2920, 0]
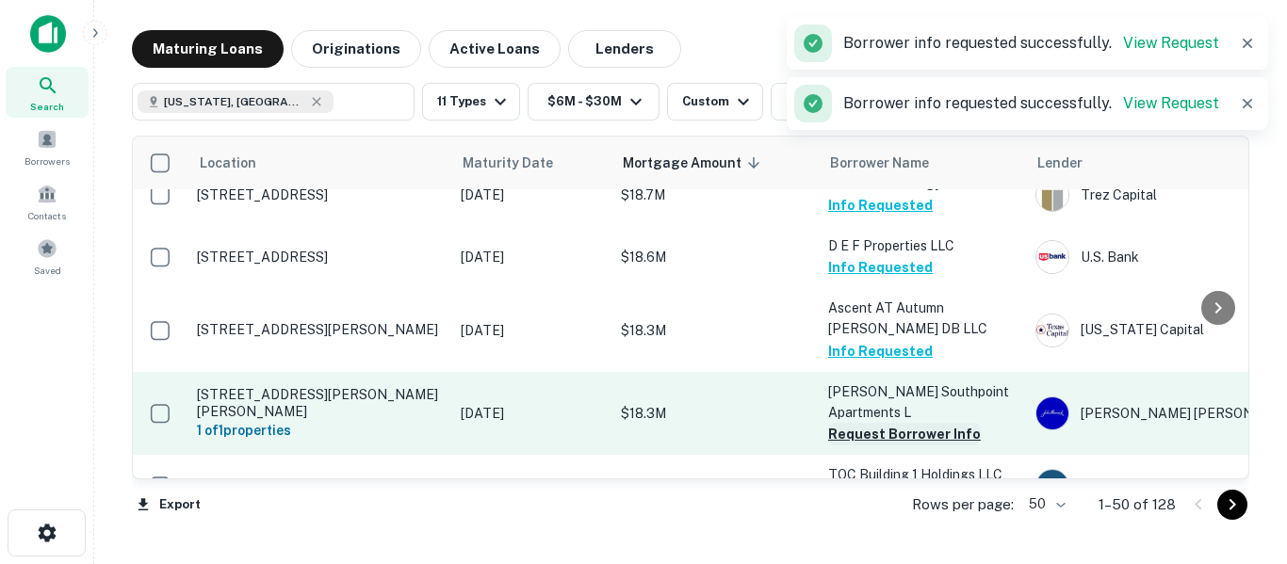
click at [902, 423] on button "Request Borrower Info" at bounding box center [904, 434] width 153 height 23
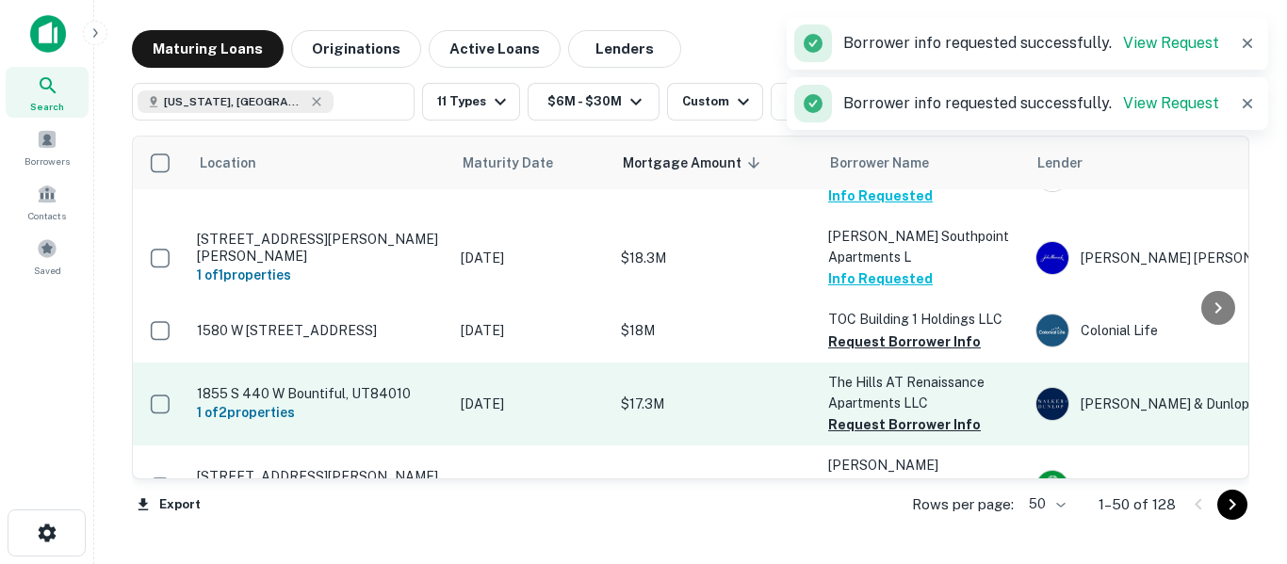
scroll to position [3078, 0]
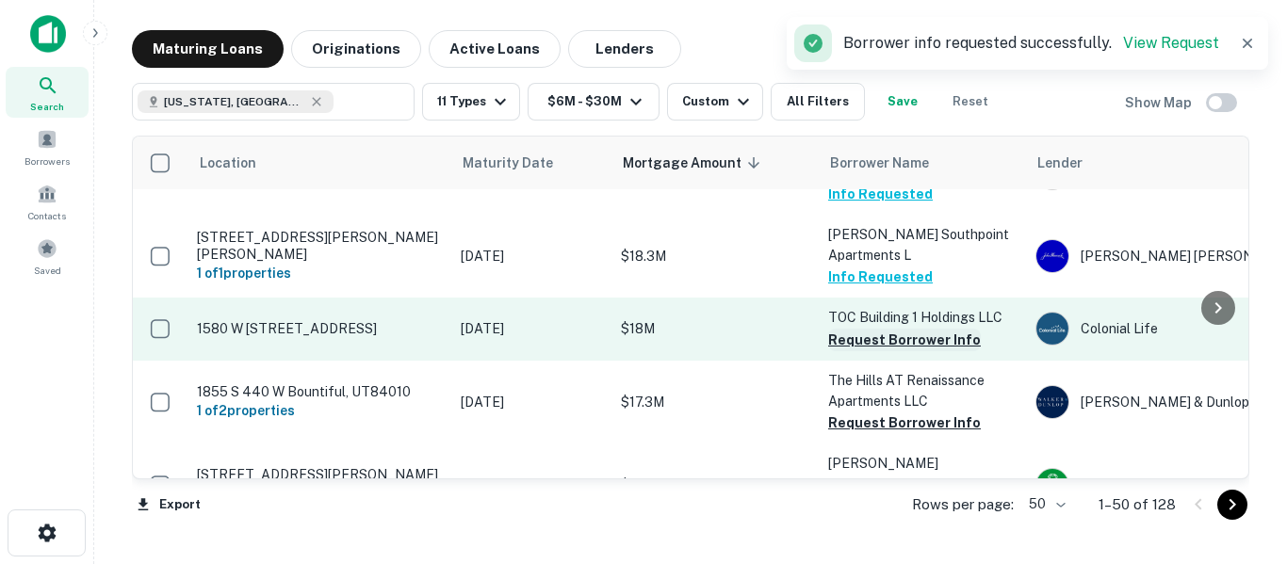
click at [892, 329] on button "Request Borrower Info" at bounding box center [904, 340] width 153 height 23
